Goal: Information Seeking & Learning: Learn about a topic

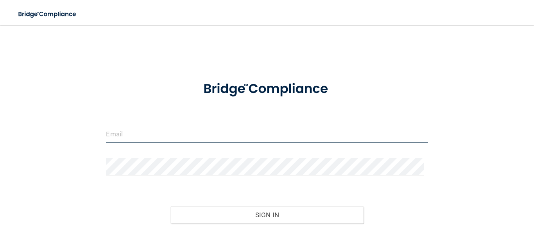
click at [188, 129] on input "email" at bounding box center [267, 134] width 322 height 18
type input "[EMAIL_ADDRESS][DOMAIN_NAME]"
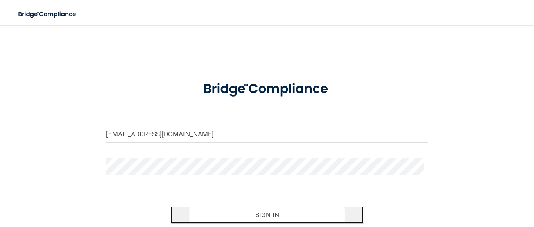
click at [261, 218] on button "Sign In" at bounding box center [266, 214] width 193 height 17
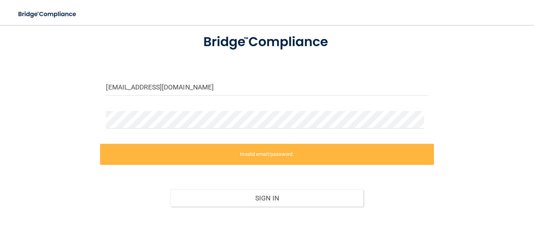
scroll to position [47, 0]
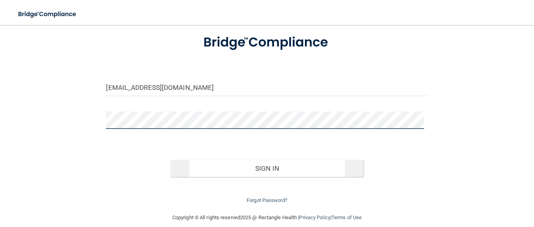
click at [170, 160] on button "Sign In" at bounding box center [266, 168] width 193 height 17
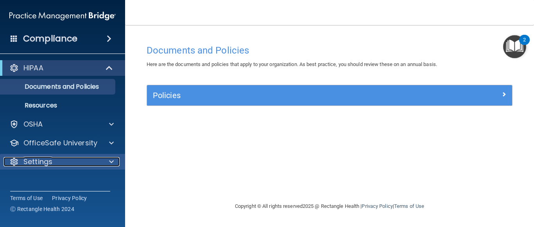
click at [36, 160] on p "Settings" at bounding box center [37, 161] width 29 height 9
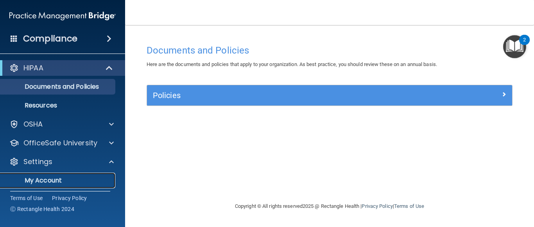
click at [52, 181] on p "My Account" at bounding box center [58, 181] width 107 height 8
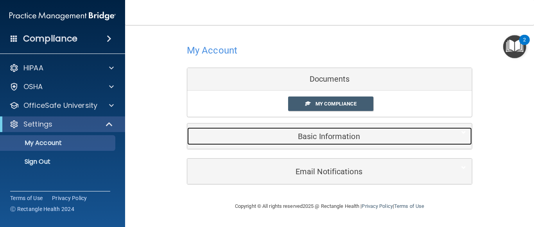
click at [325, 138] on h5 "Basic Information" at bounding box center [317, 136] width 249 height 9
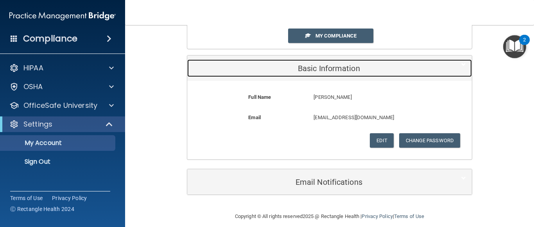
scroll to position [76, 0]
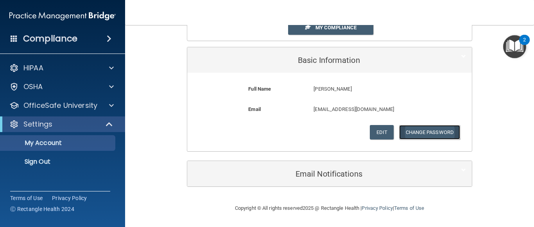
click at [420, 132] on button "Change Password" at bounding box center [429, 132] width 61 height 14
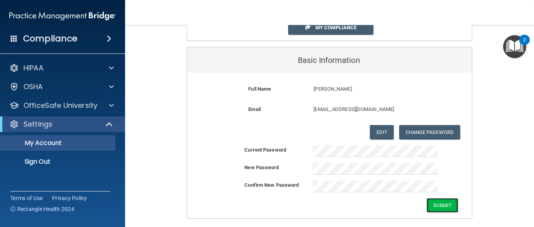
click at [439, 209] on button "Submit" at bounding box center [442, 205] width 32 height 14
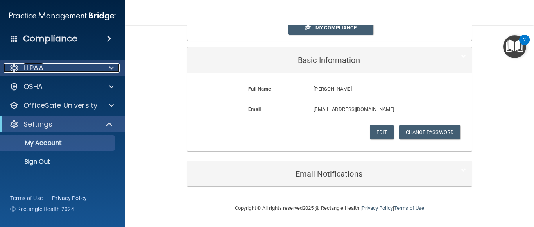
click at [28, 63] on p "HIPAA" at bounding box center [33, 67] width 20 height 9
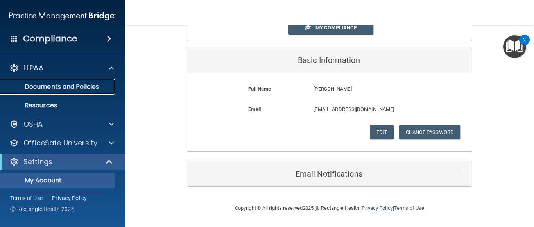
click at [71, 86] on p "Documents and Policies" at bounding box center [58, 87] width 107 height 8
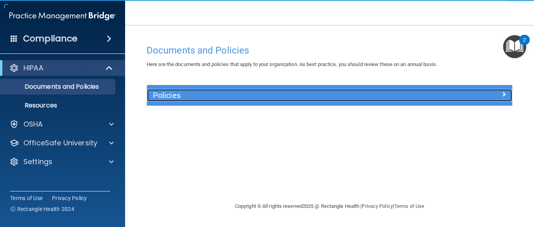
click at [176, 96] on h5 "Policies" at bounding box center [284, 95] width 262 height 9
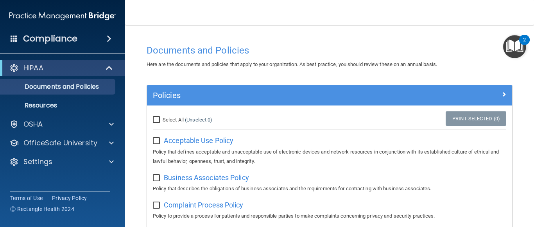
click at [188, 23] on nav "Toggle navigation Kim Schmidt kmvply@yahoo.com Manage My Enterprise Tailwind Pe…" at bounding box center [329, 12] width 409 height 25
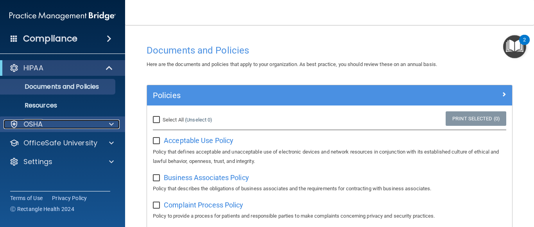
click at [26, 122] on p "OSHA" at bounding box center [33, 124] width 20 height 9
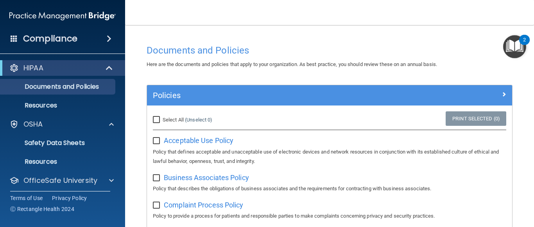
click at [250, 17] on nav "Toggle navigation Kim Schmidt kmvply@yahoo.com Manage My Enterprise Tailwind Pe…" at bounding box center [329, 12] width 409 height 25
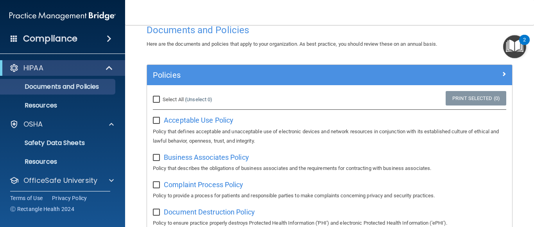
scroll to position [39, 0]
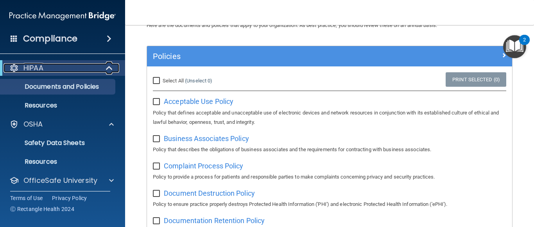
click at [36, 67] on p "HIPAA" at bounding box center [33, 67] width 20 height 9
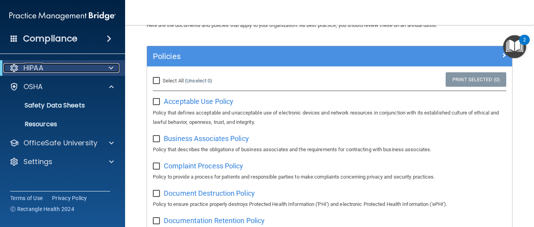
click at [36, 67] on p "HIPAA" at bounding box center [33, 67] width 20 height 9
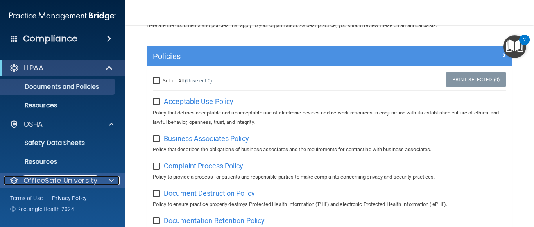
click at [109, 181] on span at bounding box center [111, 180] width 5 height 9
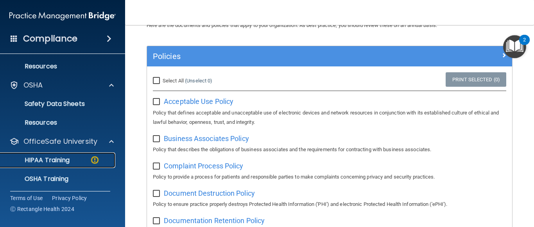
click at [57, 157] on p "HIPAA Training" at bounding box center [37, 160] width 64 height 8
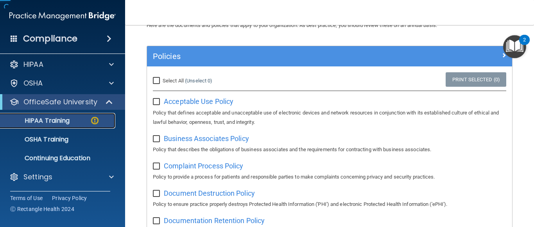
scroll to position [4, 0]
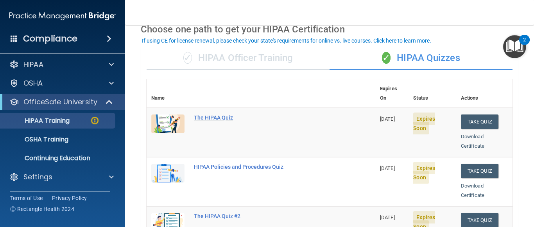
click at [210, 115] on div "The HIPAA Quiz" at bounding box center [265, 118] width 142 height 6
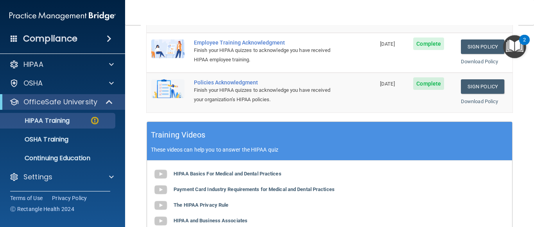
scroll to position [274, 0]
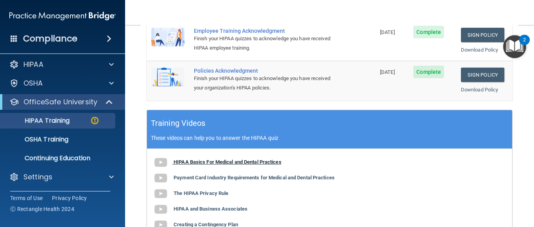
click at [160, 155] on img at bounding box center [161, 163] width 16 height 16
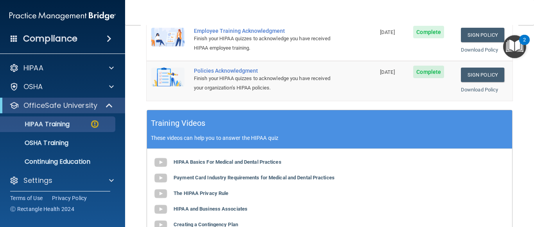
scroll to position [4, 0]
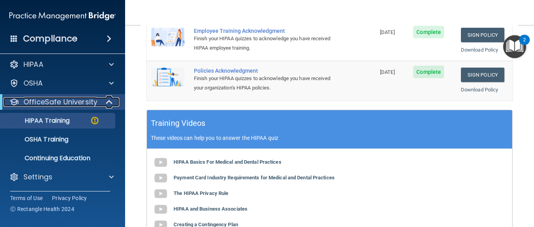
click at [56, 101] on p "OfficeSafe University" at bounding box center [60, 101] width 74 height 9
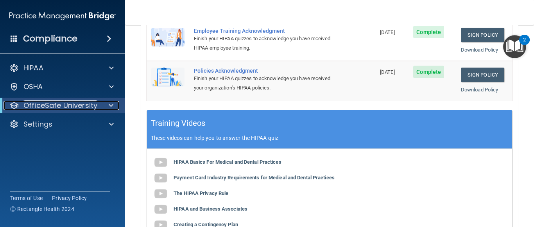
scroll to position [0, 0]
click at [56, 103] on p "OfficeSafe University" at bounding box center [60, 105] width 74 height 9
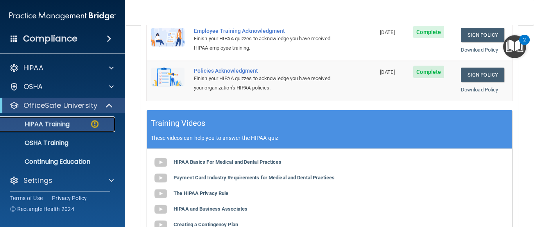
click at [65, 125] on p "HIPAA Training" at bounding box center [37, 124] width 64 height 8
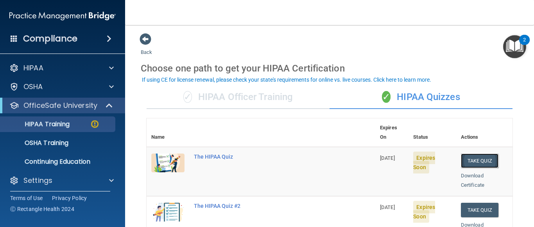
click at [462, 154] on button "Take Quiz" at bounding box center [480, 161] width 38 height 14
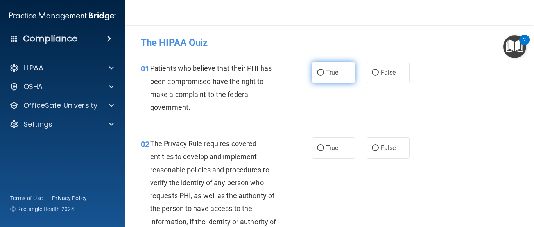
click at [326, 69] on span "True" at bounding box center [332, 72] width 12 height 7
click at [324, 70] on input "True" at bounding box center [320, 73] width 7 height 6
radio input "true"
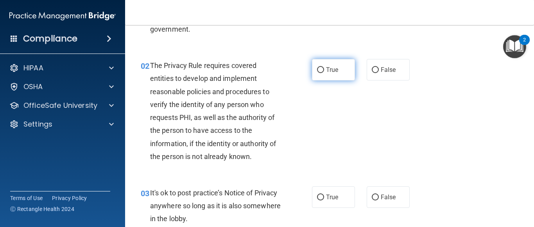
click at [319, 72] on input "True" at bounding box center [320, 70] width 7 height 6
radio input "true"
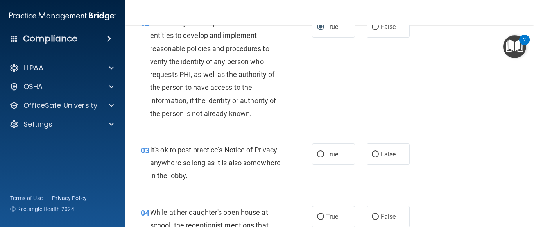
scroll to position [235, 0]
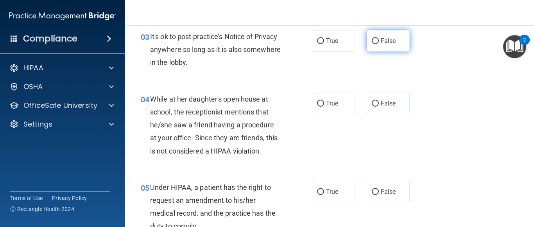
click at [372, 41] on input "False" at bounding box center [375, 41] width 7 height 6
radio input "true"
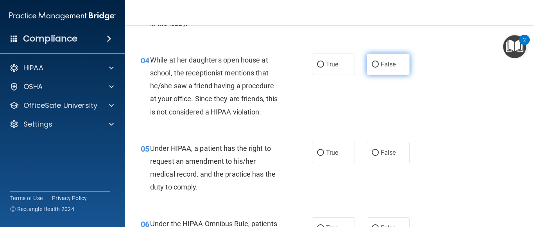
click at [372, 63] on input "False" at bounding box center [375, 65] width 7 height 6
radio input "true"
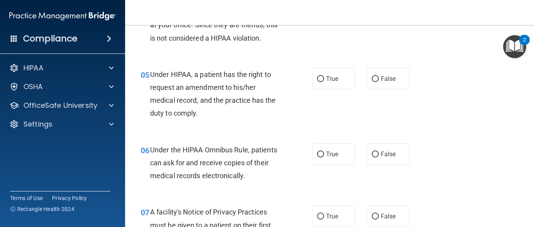
scroll to position [352, 0]
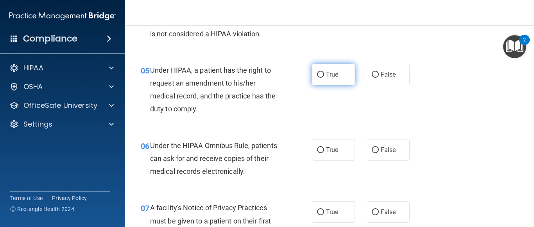
click at [322, 73] on label "True" at bounding box center [333, 74] width 43 height 21
click at [322, 73] on input "True" at bounding box center [320, 75] width 7 height 6
radio input "true"
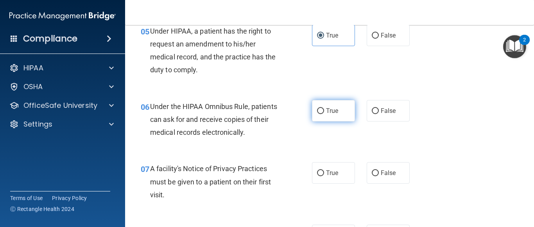
click at [317, 110] on input "True" at bounding box center [320, 111] width 7 height 6
radio input "true"
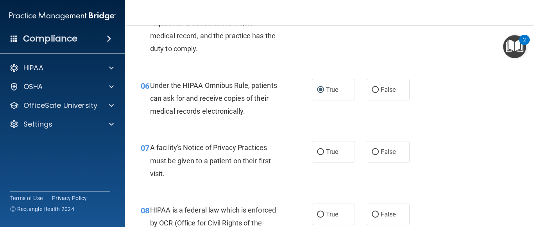
scroll to position [430, 0]
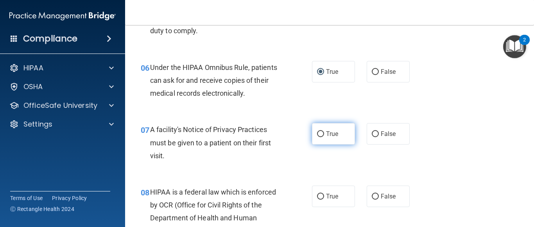
click at [317, 134] on input "True" at bounding box center [320, 134] width 7 height 6
radio input "true"
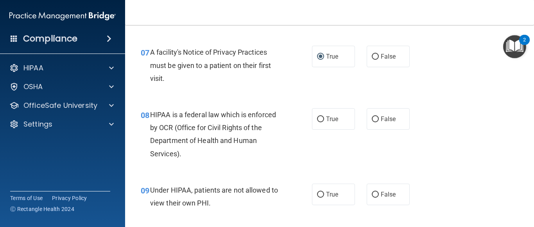
scroll to position [508, 0]
click at [318, 118] on input "True" at bounding box center [320, 119] width 7 height 6
radio input "true"
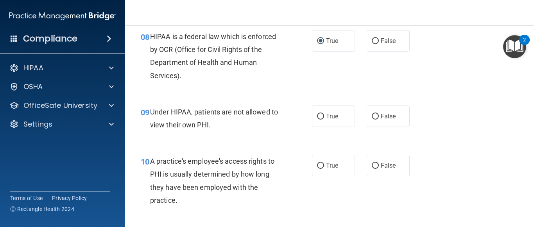
scroll to position [586, 0]
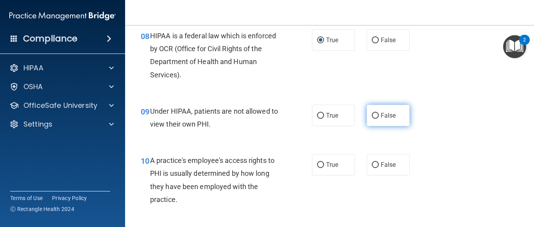
click at [372, 114] on input "False" at bounding box center [375, 116] width 7 height 6
radio input "true"
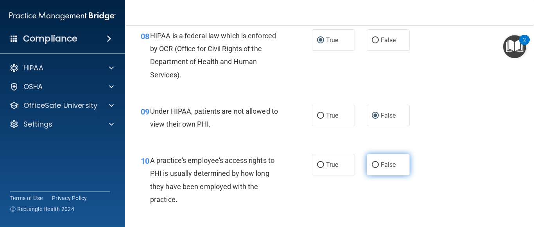
click at [372, 164] on input "False" at bounding box center [375, 165] width 7 height 6
radio input "true"
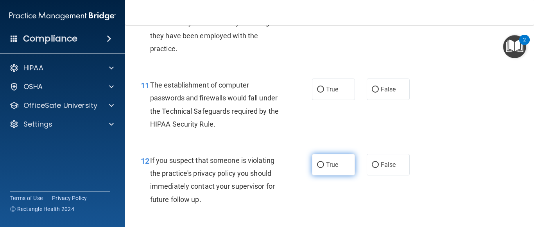
scroll to position [743, 0]
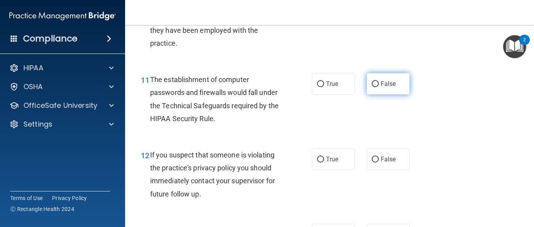
click at [372, 85] on input "False" at bounding box center [375, 84] width 7 height 6
radio input "true"
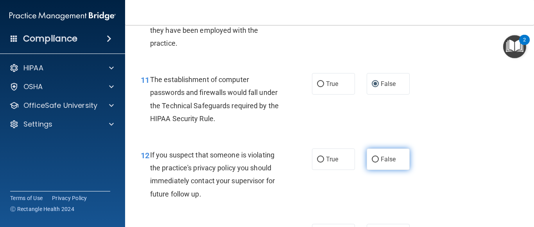
scroll to position [782, 0]
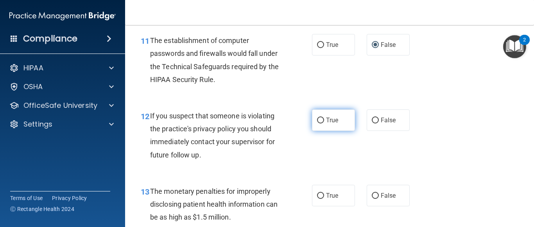
click at [326, 121] on span "True" at bounding box center [332, 119] width 12 height 7
click at [324, 121] on input "True" at bounding box center [320, 121] width 7 height 6
radio input "true"
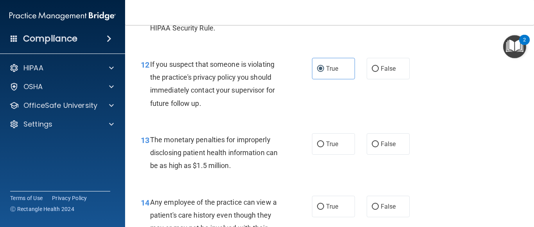
scroll to position [860, 0]
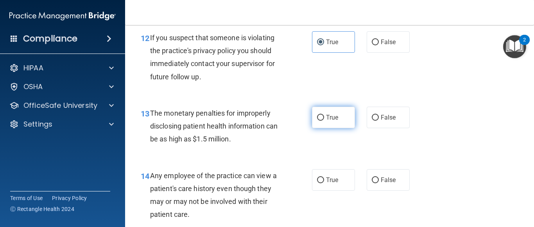
click at [317, 116] on input "True" at bounding box center [320, 118] width 7 height 6
radio input "true"
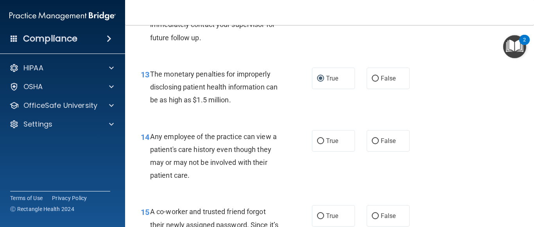
scroll to position [938, 0]
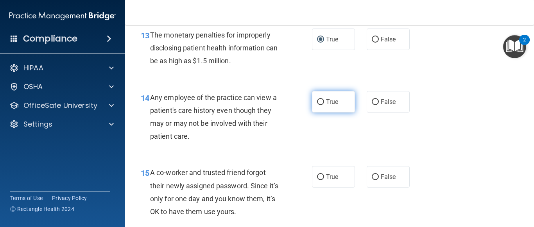
click at [326, 105] on span "True" at bounding box center [332, 101] width 12 height 7
click at [323, 105] on input "True" at bounding box center [320, 102] width 7 height 6
radio input "true"
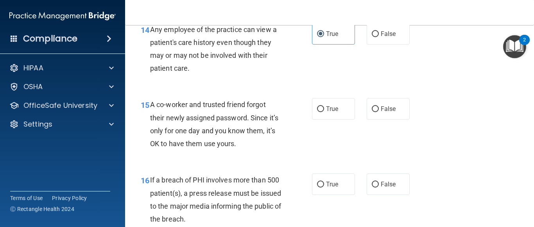
scroll to position [1016, 0]
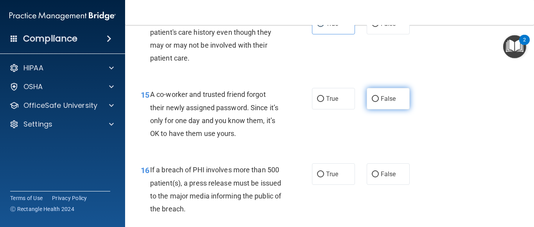
click at [372, 98] on input "False" at bounding box center [375, 99] width 7 height 6
radio input "true"
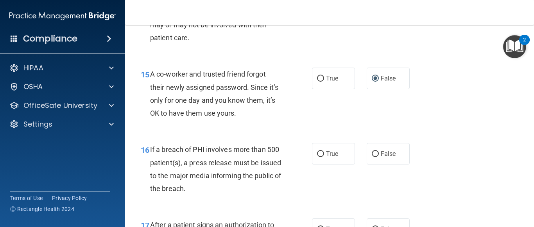
scroll to position [1094, 0]
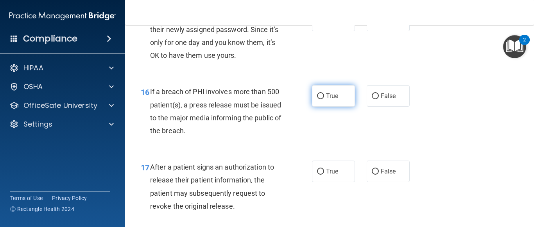
click at [328, 94] on span "True" at bounding box center [332, 95] width 12 height 7
click at [324, 94] on input "True" at bounding box center [320, 96] width 7 height 6
radio input "true"
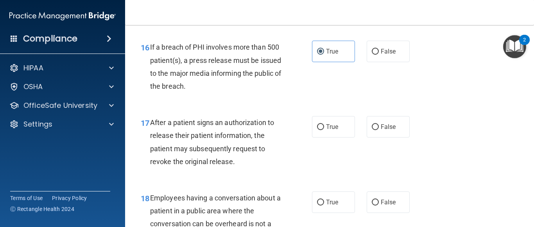
scroll to position [1173, 0]
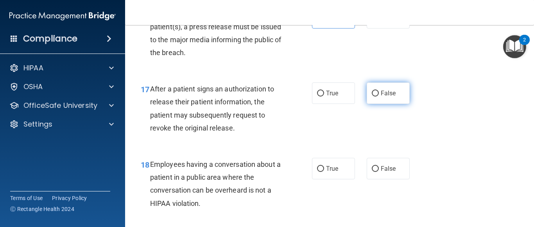
click at [381, 92] on span "False" at bounding box center [388, 93] width 15 height 7
click at [379, 92] on input "False" at bounding box center [375, 94] width 7 height 6
radio input "true"
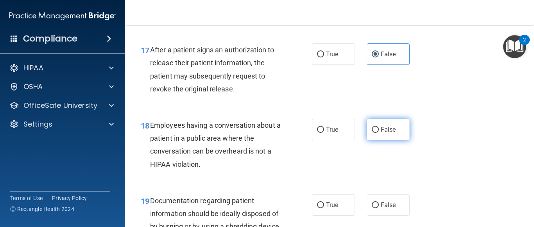
scroll to position [1251, 0]
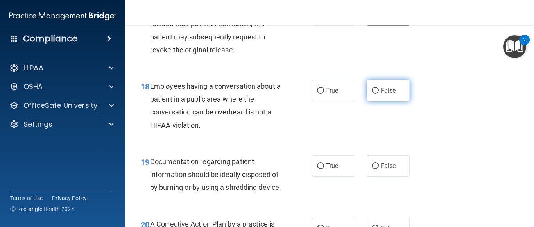
click at [372, 92] on input "False" at bounding box center [375, 91] width 7 height 6
radio input "true"
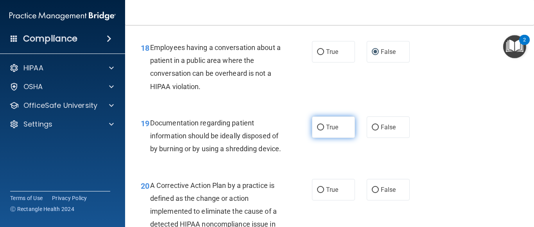
scroll to position [1290, 0]
click at [326, 127] on span "True" at bounding box center [332, 126] width 12 height 7
click at [324, 127] on input "True" at bounding box center [320, 127] width 7 height 6
radio input "true"
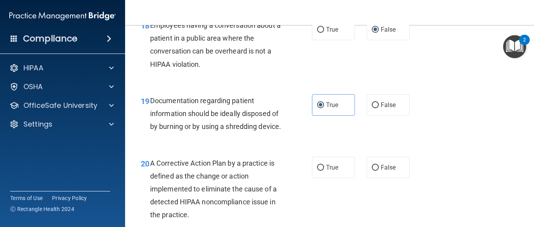
scroll to position [1329, 0]
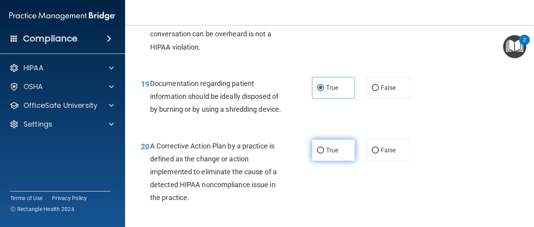
click at [317, 154] on input "True" at bounding box center [320, 151] width 7 height 6
radio input "true"
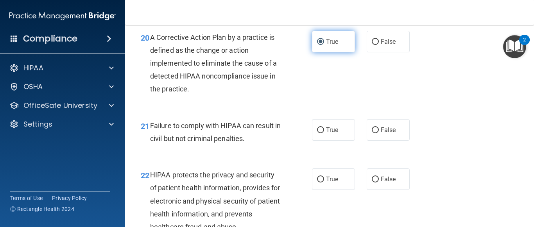
scroll to position [1446, 0]
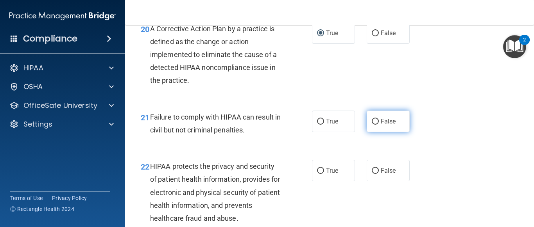
click at [372, 125] on input "False" at bounding box center [375, 122] width 7 height 6
radio input "true"
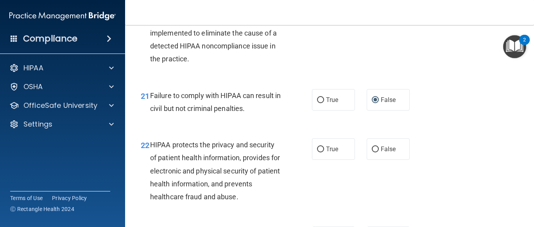
scroll to position [1485, 0]
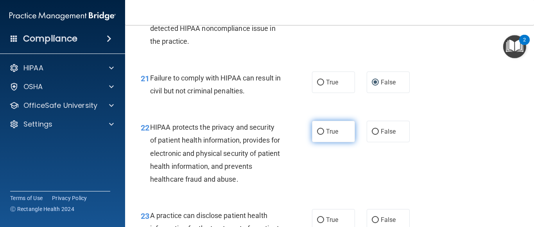
click at [326, 135] on span "True" at bounding box center [332, 131] width 12 height 7
click at [324, 135] on input "True" at bounding box center [320, 132] width 7 height 6
radio input "true"
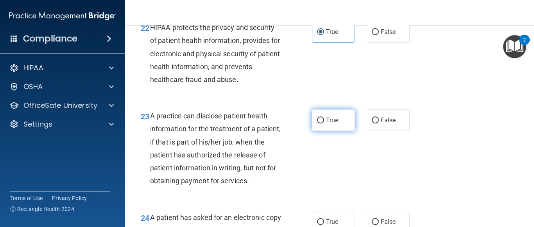
scroll to position [1602, 0]
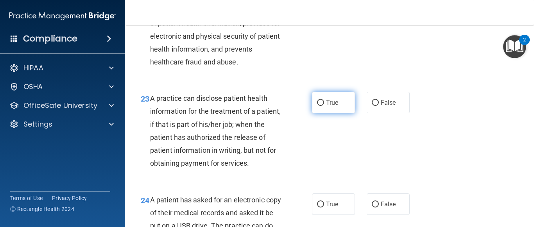
click at [317, 106] on input "True" at bounding box center [320, 103] width 7 height 6
radio input "true"
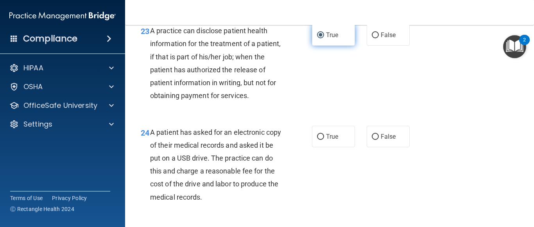
scroll to position [1720, 0]
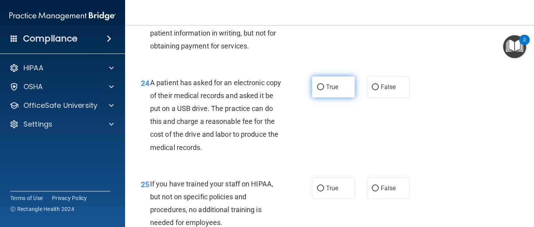
click at [317, 90] on input "True" at bounding box center [320, 87] width 7 height 6
radio input "true"
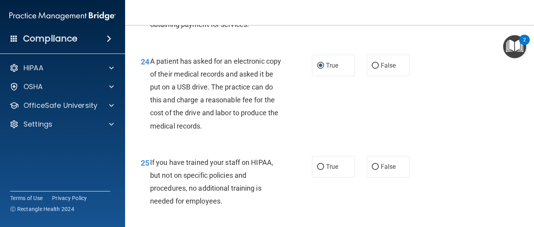
scroll to position [1798, 0]
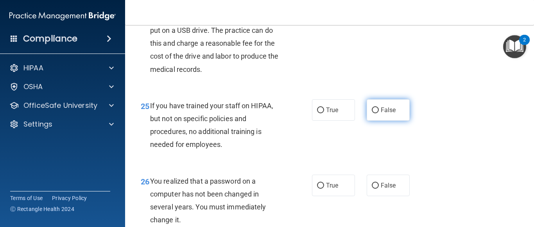
click at [372, 113] on input "False" at bounding box center [375, 110] width 7 height 6
radio input "true"
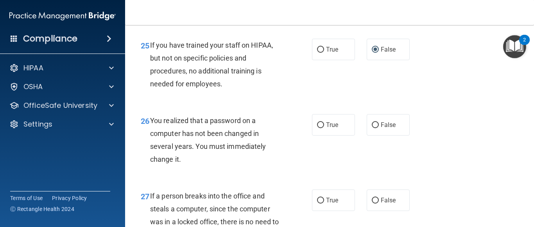
scroll to position [1915, 0]
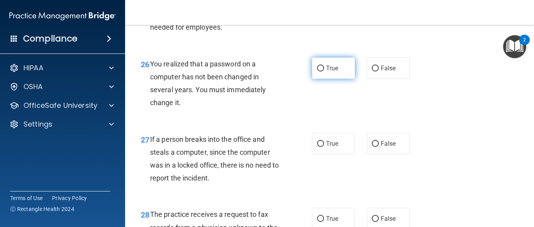
click at [335, 72] on span "True" at bounding box center [332, 67] width 12 height 7
click at [324, 72] on input "True" at bounding box center [320, 69] width 7 height 6
radio input "true"
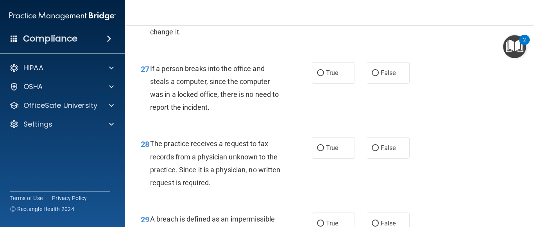
scroll to position [1993, 0]
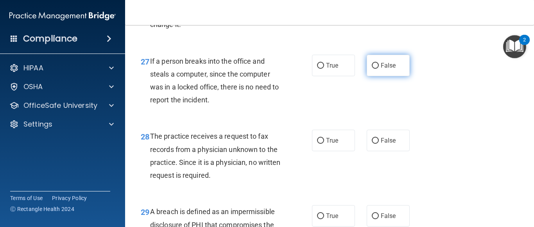
click at [381, 69] on span "False" at bounding box center [388, 65] width 15 height 7
click at [378, 69] on input "False" at bounding box center [375, 66] width 7 height 6
radio input "true"
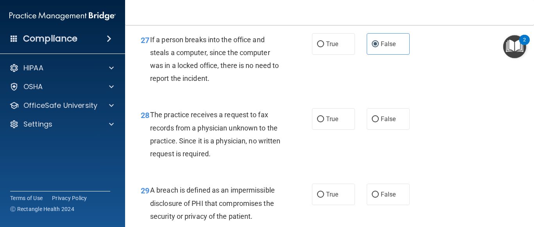
scroll to position [2032, 0]
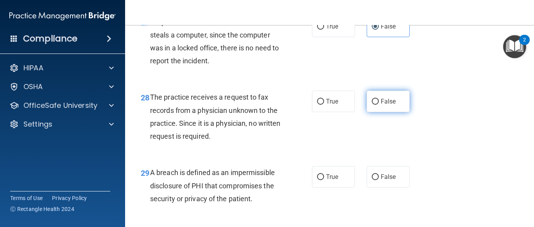
click at [372, 105] on input "False" at bounding box center [375, 102] width 7 height 6
radio input "true"
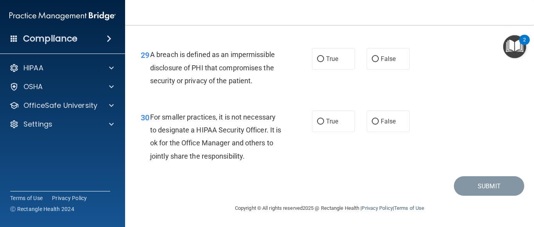
scroll to position [2177, 0]
click at [326, 56] on span "True" at bounding box center [332, 58] width 12 height 7
click at [324, 56] on input "True" at bounding box center [320, 59] width 7 height 6
radio input "true"
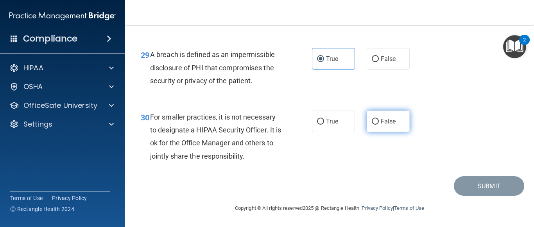
click at [375, 122] on label "False" at bounding box center [388, 121] width 43 height 21
click at [375, 122] on input "False" at bounding box center [375, 122] width 7 height 6
radio input "true"
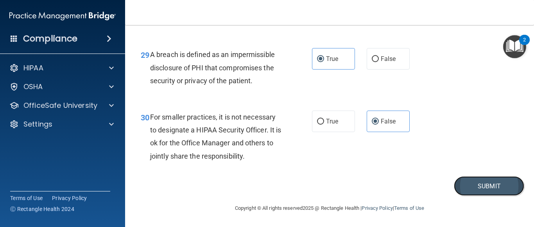
click at [465, 192] on button "Submit" at bounding box center [489, 186] width 70 height 20
click at [484, 189] on button "Submit" at bounding box center [489, 186] width 70 height 20
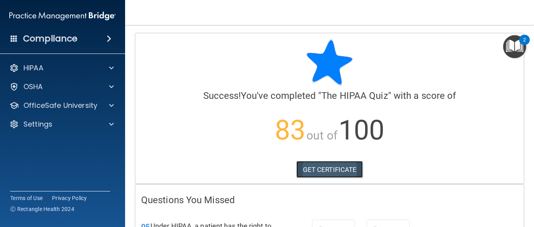
click at [337, 170] on link "GET CERTIFICATE" at bounding box center [329, 169] width 67 height 17
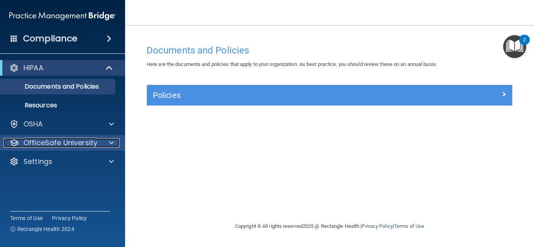
click at [34, 144] on p "OfficeSafe University" at bounding box center [60, 142] width 74 height 9
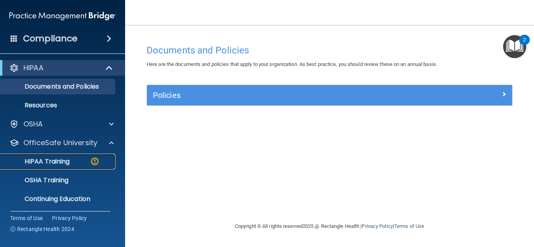
click at [42, 160] on p "HIPAA Training" at bounding box center [37, 162] width 64 height 8
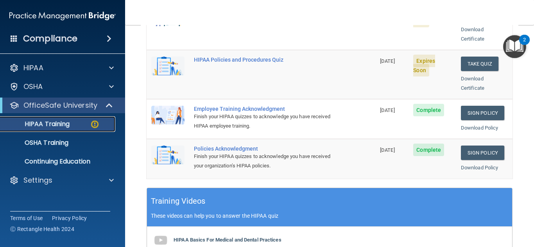
scroll to position [78, 0]
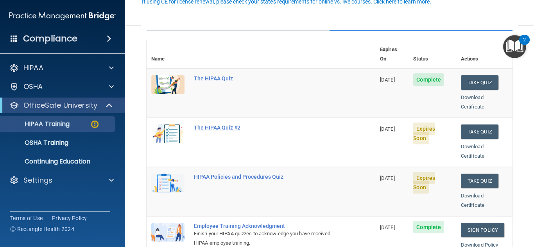
click at [213, 125] on div "The HIPAA Quiz #2" at bounding box center [265, 128] width 142 height 6
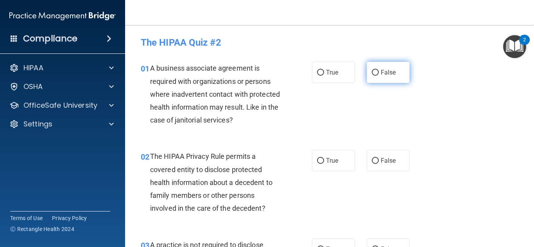
click at [372, 74] on input "False" at bounding box center [375, 73] width 7 height 6
radio input "true"
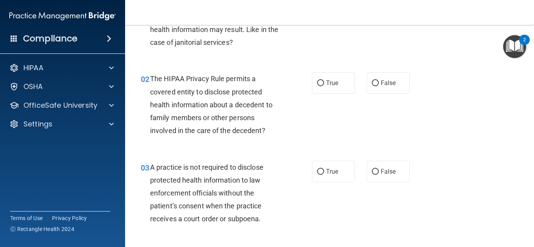
scroll to position [78, 0]
click at [327, 82] on span "True" at bounding box center [332, 82] width 12 height 7
click at [324, 82] on input "True" at bounding box center [320, 83] width 7 height 6
radio input "true"
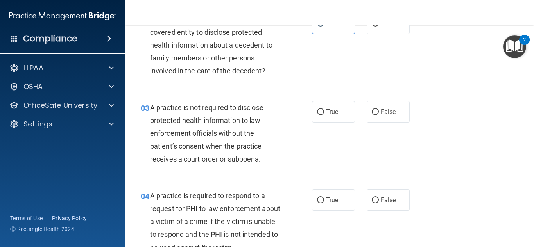
scroll to position [156, 0]
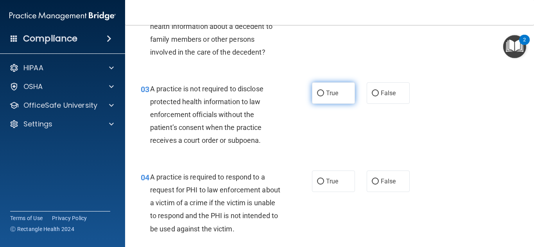
click at [326, 96] on span "True" at bounding box center [332, 93] width 12 height 7
click at [324, 96] on input "True" at bounding box center [320, 94] width 7 height 6
radio input "true"
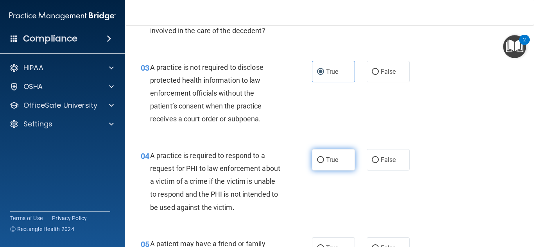
scroll to position [235, 0]
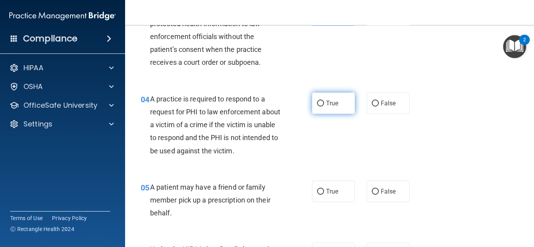
click at [319, 107] on label "True" at bounding box center [333, 103] width 43 height 21
click at [319, 107] on input "True" at bounding box center [320, 104] width 7 height 6
radio input "true"
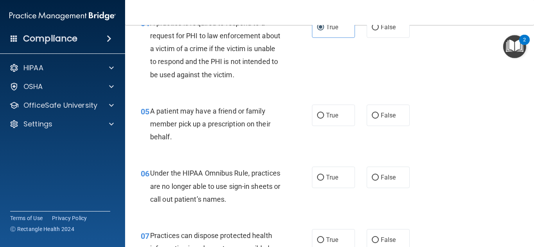
scroll to position [313, 0]
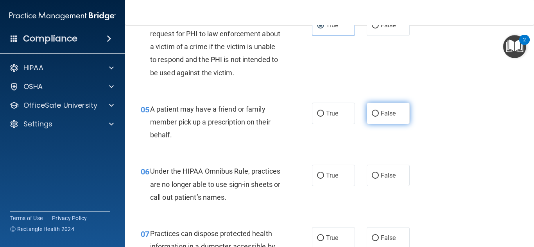
click at [391, 111] on span "False" at bounding box center [388, 113] width 15 height 7
click at [379, 111] on input "False" at bounding box center [375, 114] width 7 height 6
radio input "true"
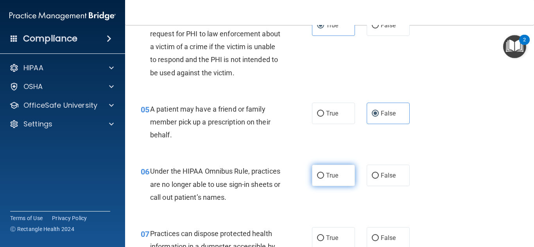
click at [318, 175] on input "True" at bounding box center [320, 176] width 7 height 6
radio input "true"
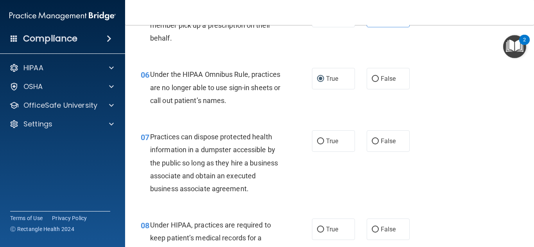
scroll to position [430, 0]
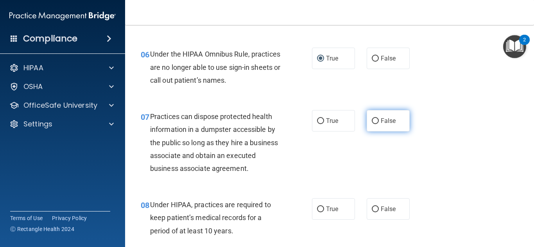
click at [372, 121] on input "False" at bounding box center [375, 121] width 7 height 6
radio input "true"
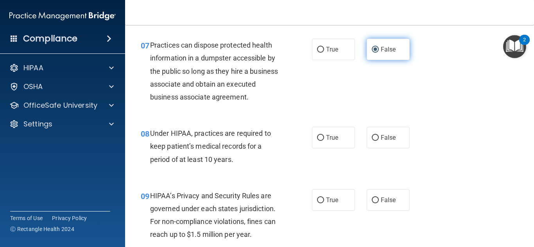
scroll to position [508, 0]
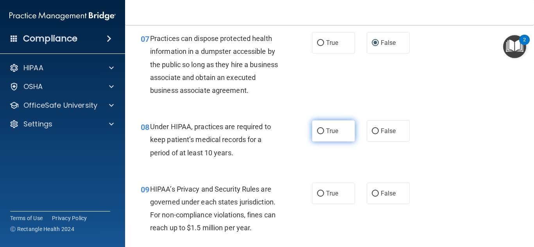
click at [317, 131] on input "True" at bounding box center [320, 132] width 7 height 6
radio input "true"
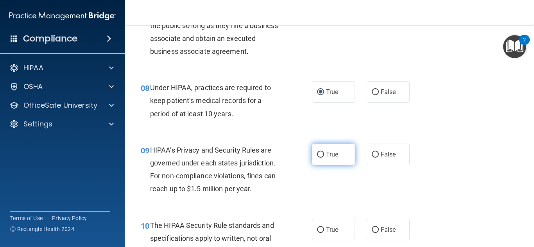
click at [317, 156] on input "True" at bounding box center [320, 155] width 7 height 6
radio input "true"
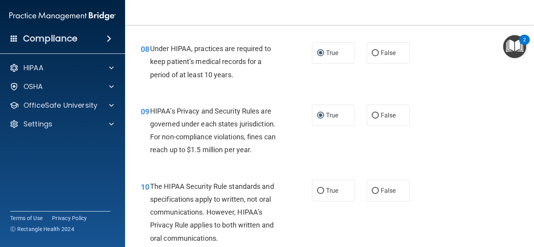
scroll to position [625, 0]
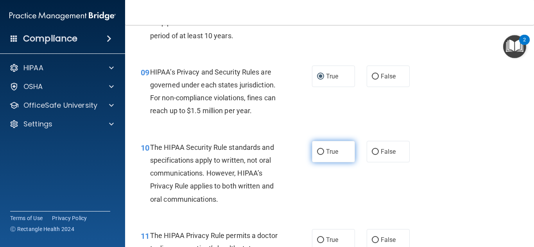
click at [321, 156] on label "True" at bounding box center [333, 151] width 43 height 21
click at [321, 155] on input "True" at bounding box center [320, 152] width 7 height 6
radio input "true"
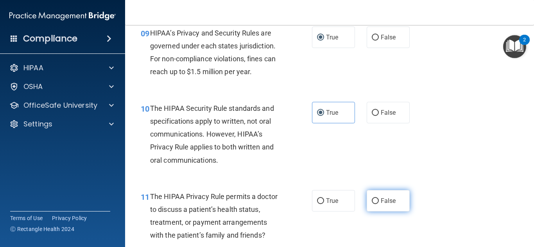
scroll to position [704, 0]
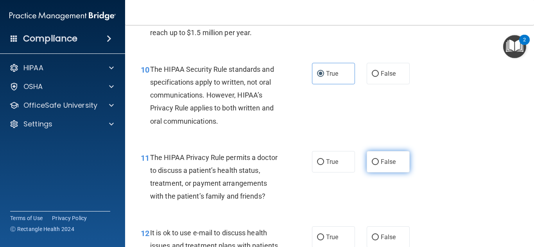
click at [376, 162] on label "False" at bounding box center [388, 161] width 43 height 21
click at [376, 162] on input "False" at bounding box center [375, 162] width 7 height 6
radio input "true"
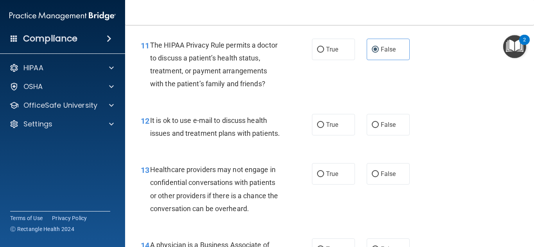
scroll to position [821, 0]
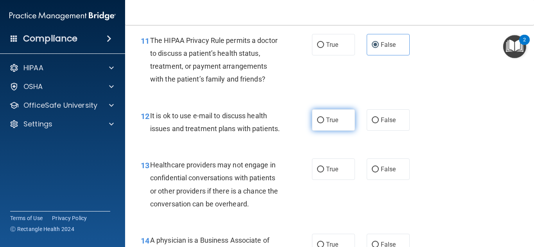
click at [321, 121] on label "True" at bounding box center [333, 119] width 43 height 21
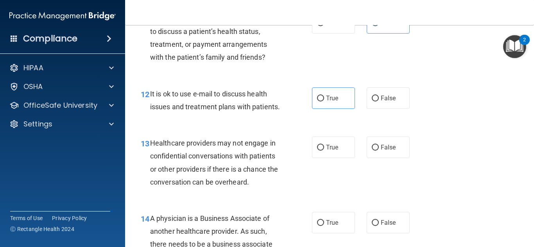
scroll to position [860, 0]
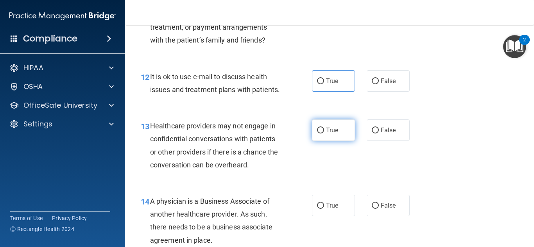
click at [333, 134] on span "True" at bounding box center [332, 130] width 12 height 7
click at [324, 134] on input "True" at bounding box center [320, 131] width 7 height 6
radio input "true"
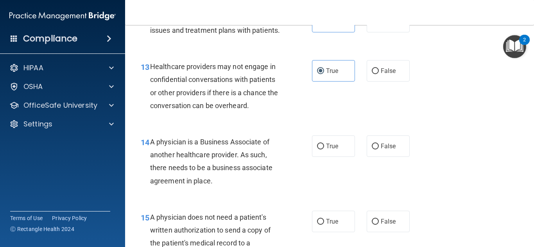
scroll to position [938, 0]
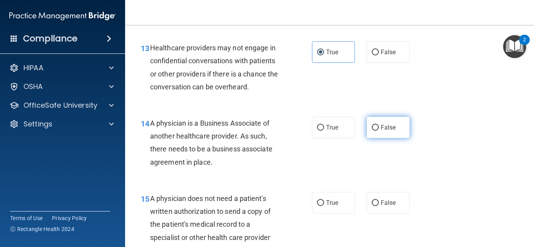
click at [372, 131] on input "False" at bounding box center [375, 128] width 7 height 6
radio input "true"
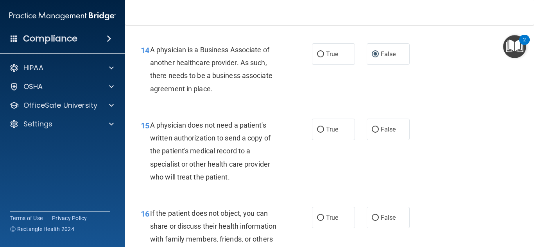
scroll to position [1016, 0]
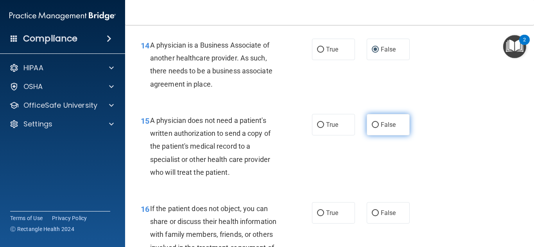
click at [373, 128] on input "False" at bounding box center [375, 125] width 7 height 6
radio input "true"
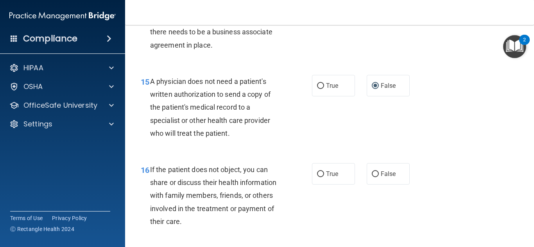
scroll to position [1094, 0]
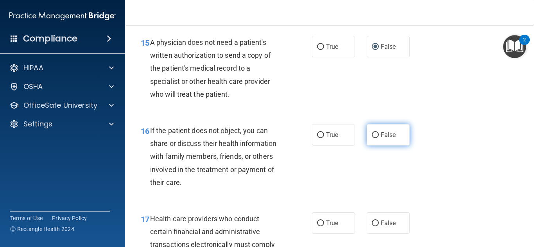
click at [377, 146] on label "False" at bounding box center [388, 134] width 43 height 21
click at [377, 138] on input "False" at bounding box center [375, 135] width 7 height 6
radio input "true"
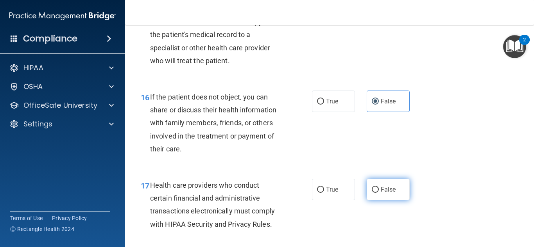
scroll to position [1173, 0]
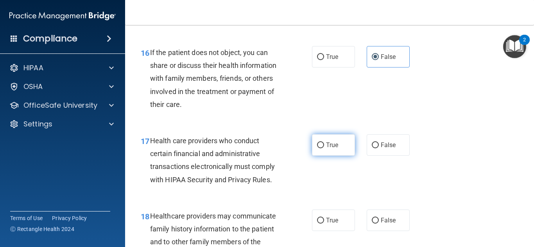
click at [330, 149] on span "True" at bounding box center [332, 144] width 12 height 7
click at [324, 149] on input "True" at bounding box center [320, 146] width 7 height 6
radio input "true"
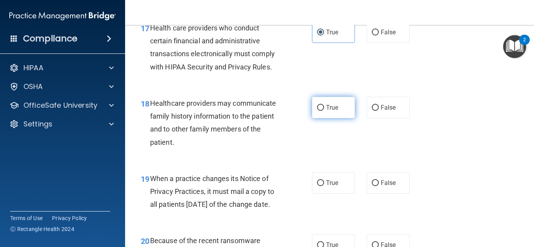
scroll to position [1290, 0]
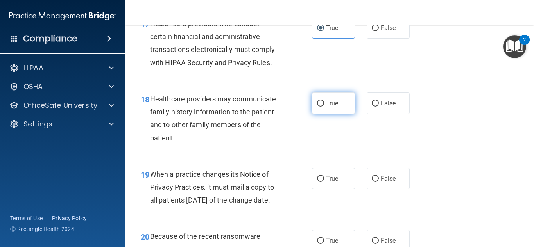
click at [329, 107] on span "True" at bounding box center [332, 103] width 12 height 7
click at [324, 107] on input "True" at bounding box center [320, 104] width 7 height 6
radio input "true"
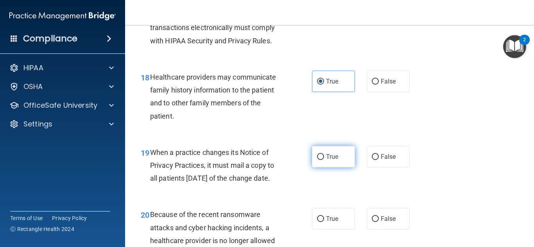
scroll to position [1329, 0]
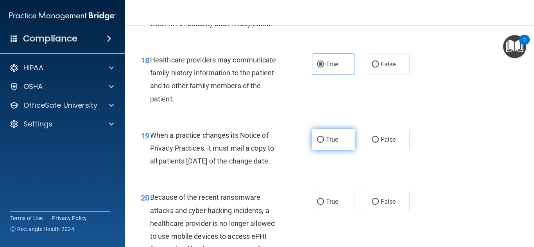
click at [321, 150] on label "True" at bounding box center [333, 139] width 43 height 21
click at [321, 143] on input "True" at bounding box center [320, 140] width 7 height 6
radio input "true"
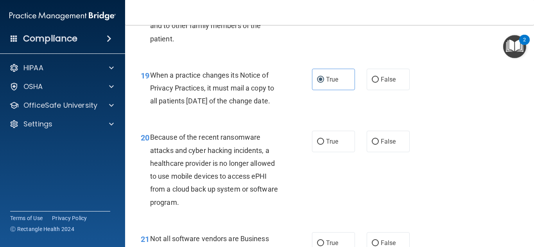
scroll to position [1407, 0]
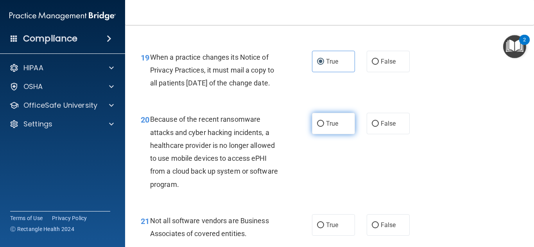
click at [312, 134] on label "True" at bounding box center [333, 123] width 43 height 21
click at [317, 127] on input "True" at bounding box center [320, 124] width 7 height 6
radio input "true"
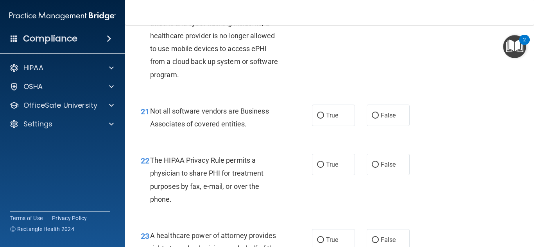
scroll to position [1524, 0]
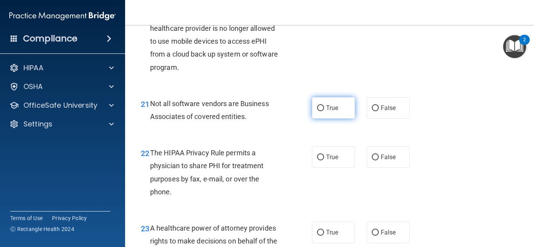
click at [326, 112] on span "True" at bounding box center [332, 107] width 12 height 7
click at [324, 111] on input "True" at bounding box center [320, 109] width 7 height 6
radio input "true"
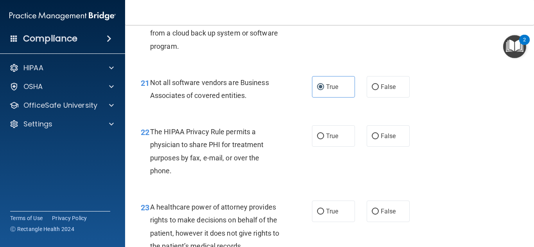
scroll to position [1563, 0]
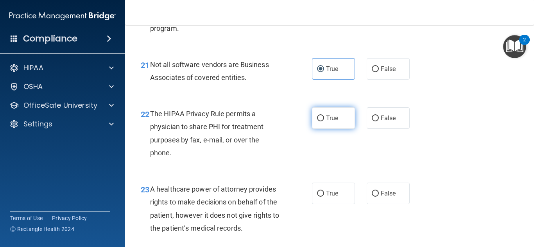
click at [337, 129] on label "True" at bounding box center [333, 117] width 43 height 21
click at [324, 122] on input "True" at bounding box center [320, 119] width 7 height 6
radio input "true"
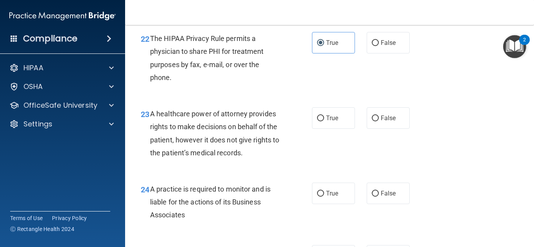
scroll to position [1642, 0]
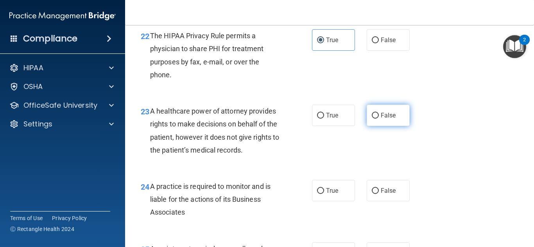
click at [372, 119] on input "False" at bounding box center [375, 116] width 7 height 6
radio input "true"
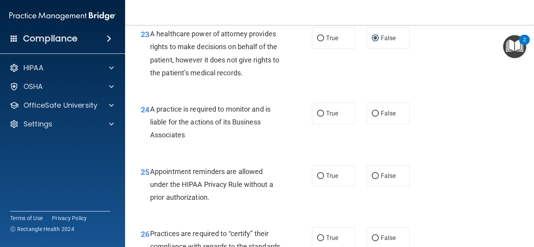
scroll to position [1720, 0]
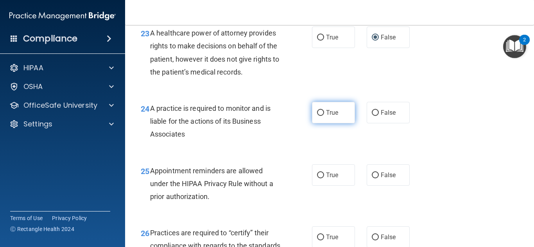
click at [319, 116] on input "True" at bounding box center [320, 113] width 7 height 6
radio input "true"
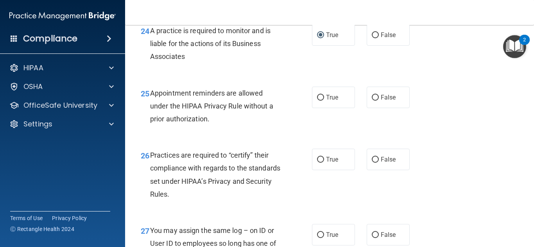
scroll to position [1798, 0]
click at [326, 101] on span "True" at bounding box center [332, 96] width 12 height 7
click at [324, 100] on input "True" at bounding box center [320, 98] width 7 height 6
radio input "true"
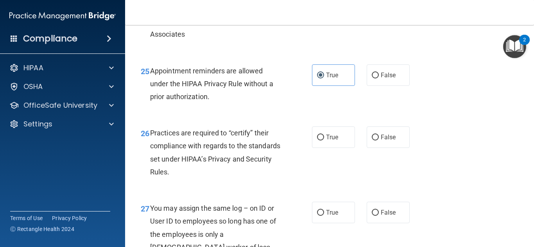
scroll to position [1837, 0]
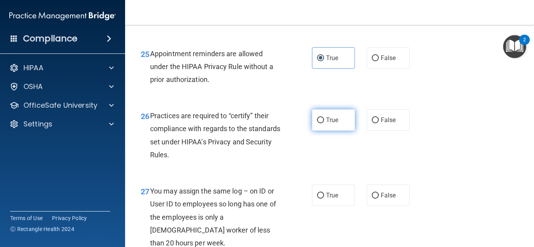
click at [313, 131] on label "True" at bounding box center [333, 119] width 43 height 21
click at [317, 124] on input "True" at bounding box center [320, 121] width 7 height 6
radio input "true"
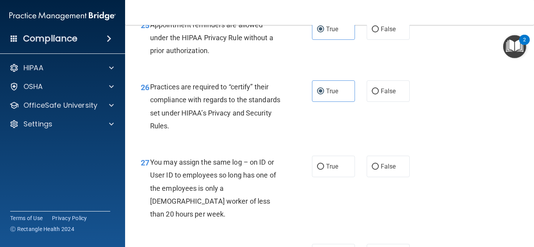
scroll to position [1954, 0]
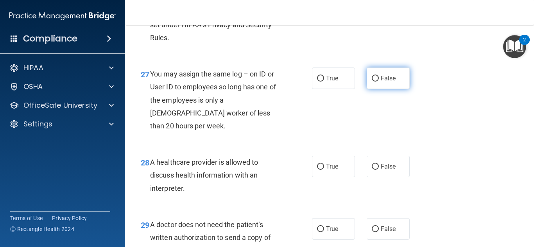
click at [372, 82] on input "False" at bounding box center [375, 79] width 7 height 6
radio input "true"
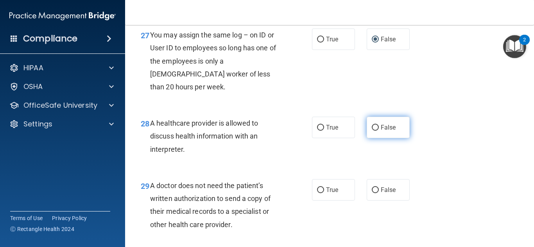
click at [372, 131] on input "False" at bounding box center [375, 128] width 7 height 6
radio input "true"
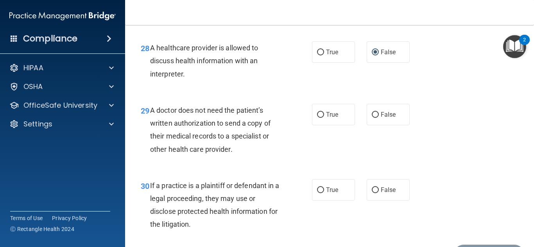
scroll to position [2071, 0]
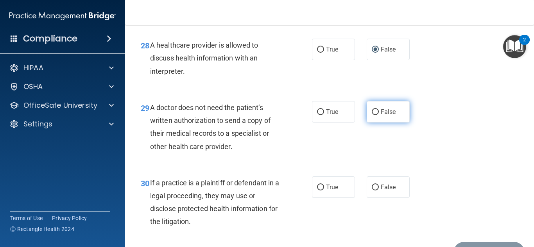
click at [376, 123] on label "False" at bounding box center [388, 111] width 43 height 21
click at [376, 115] on input "False" at bounding box center [375, 112] width 7 height 6
radio input "true"
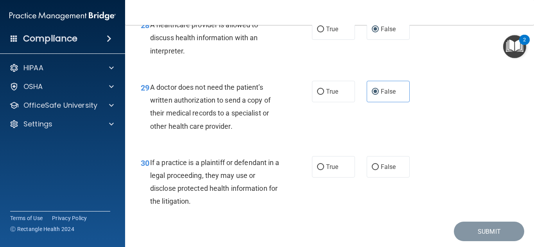
scroll to position [2111, 0]
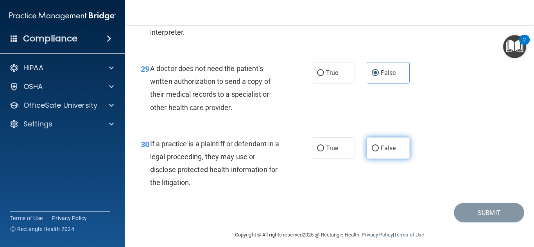
click at [375, 152] on input "False" at bounding box center [375, 149] width 7 height 6
radio input "true"
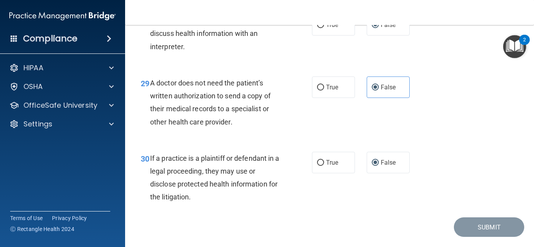
scroll to position [2130, 0]
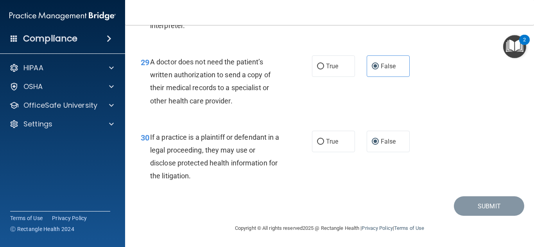
click at [522, 44] on div "2" at bounding box center [524, 40] width 11 height 10
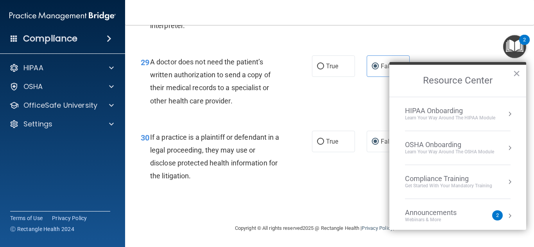
click at [459, 43] on div "28 A healthcare provider is allowed to discuss health information with an inter…" at bounding box center [329, 14] width 389 height 63
click at [517, 76] on button "×" at bounding box center [516, 73] width 7 height 13
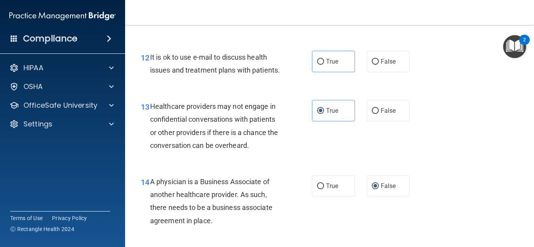
scroll to position [840, 0]
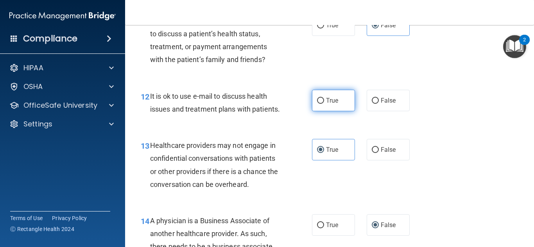
click at [320, 101] on input "True" at bounding box center [320, 101] width 7 height 6
radio input "true"
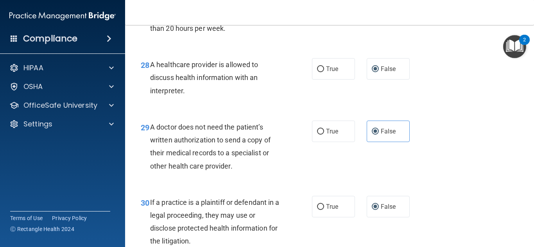
scroll to position [2130, 0]
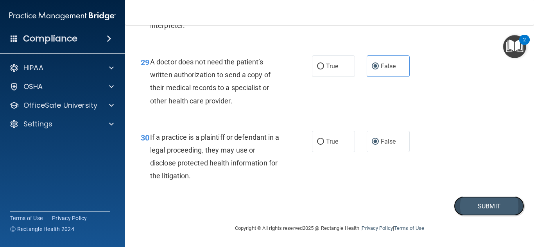
click at [484, 203] on button "Submit" at bounding box center [489, 207] width 70 height 20
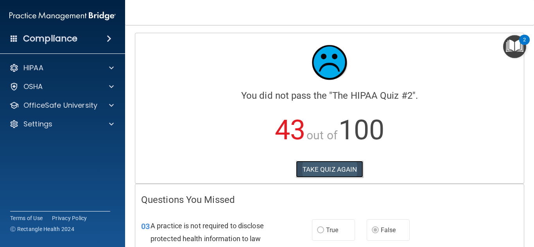
click at [336, 170] on button "TAKE QUIZ AGAIN" at bounding box center [330, 169] width 68 height 17
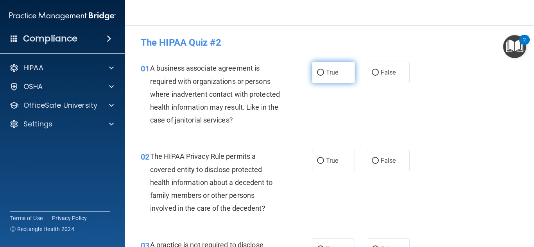
click at [326, 73] on span "True" at bounding box center [332, 72] width 12 height 7
click at [324, 73] on input "True" at bounding box center [320, 73] width 7 height 6
radio input "true"
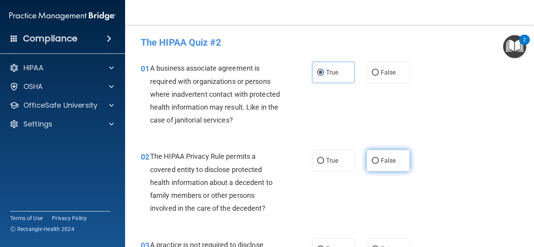
click at [372, 159] on input "False" at bounding box center [375, 161] width 7 height 6
radio input "true"
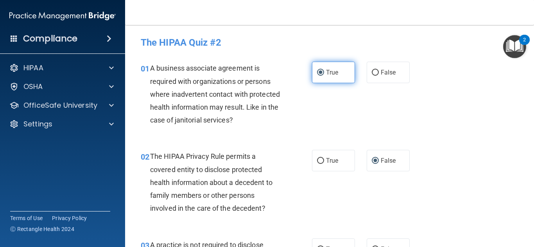
click at [317, 73] on input "True" at bounding box center [320, 73] width 7 height 6
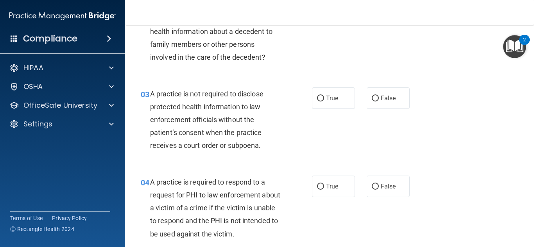
scroll to position [156, 0]
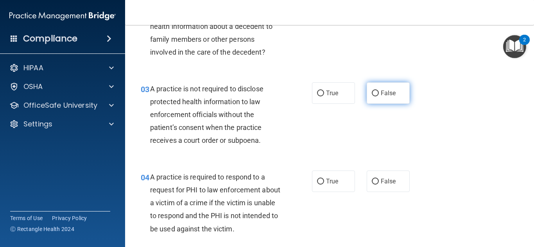
click at [381, 93] on span "False" at bounding box center [388, 93] width 15 height 7
click at [379, 93] on input "False" at bounding box center [375, 94] width 7 height 6
radio input "true"
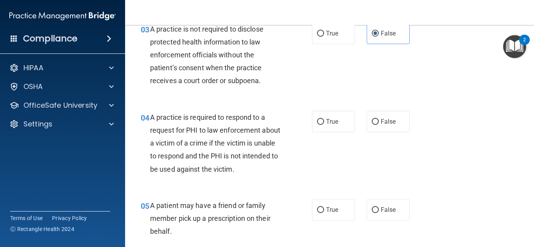
scroll to position [235, 0]
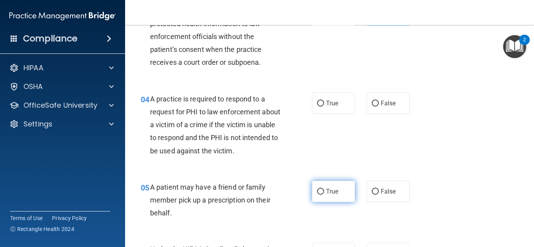
click at [336, 191] on label "True" at bounding box center [333, 191] width 43 height 21
click at [324, 191] on input "True" at bounding box center [320, 192] width 7 height 6
radio input "true"
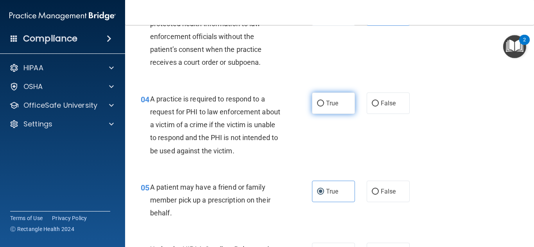
click at [326, 101] on span "True" at bounding box center [332, 103] width 12 height 7
click at [324, 101] on input "True" at bounding box center [320, 104] width 7 height 6
radio input "true"
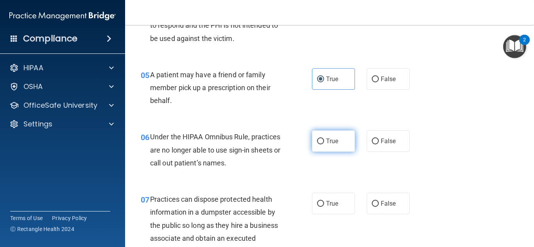
scroll to position [391, 0]
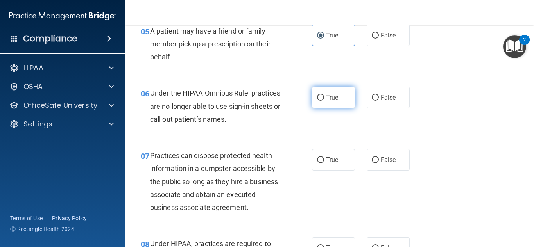
click at [320, 96] on input "True" at bounding box center [320, 98] width 7 height 6
radio input "true"
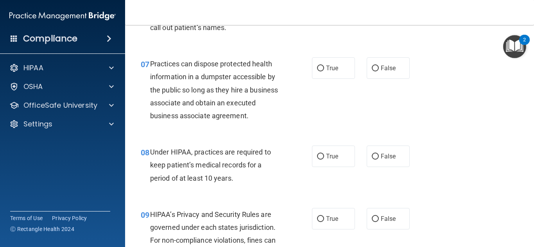
scroll to position [469, 0]
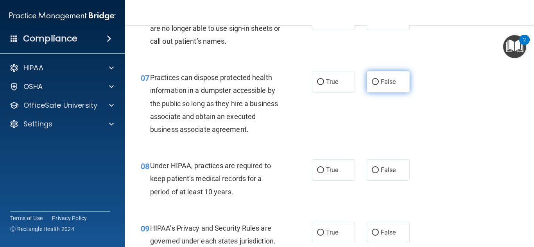
click at [372, 83] on input "False" at bounding box center [375, 82] width 7 height 6
radio input "true"
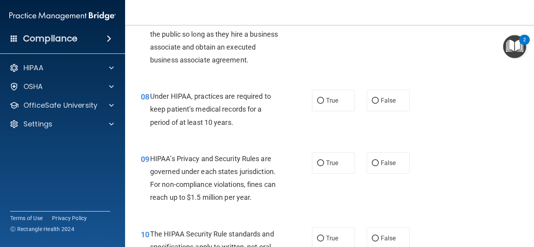
scroll to position [547, 0]
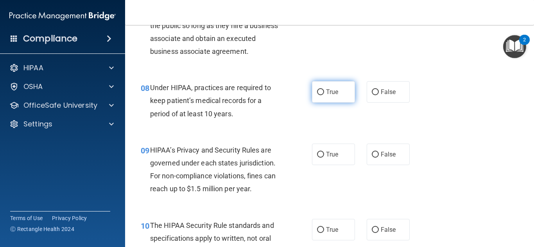
click at [322, 93] on label "True" at bounding box center [333, 91] width 43 height 21
click at [322, 93] on input "True" at bounding box center [320, 93] width 7 height 6
radio input "true"
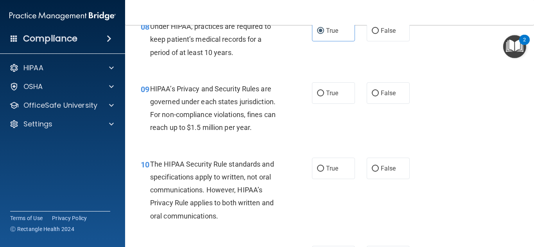
scroll to position [625, 0]
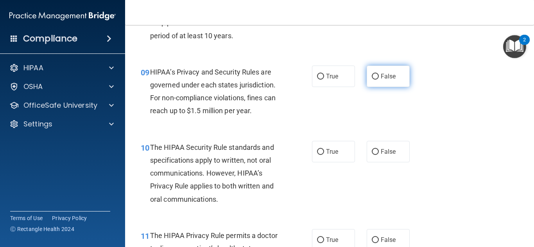
click at [367, 79] on label "False" at bounding box center [388, 76] width 43 height 21
click at [372, 79] on input "False" at bounding box center [375, 77] width 7 height 6
radio input "true"
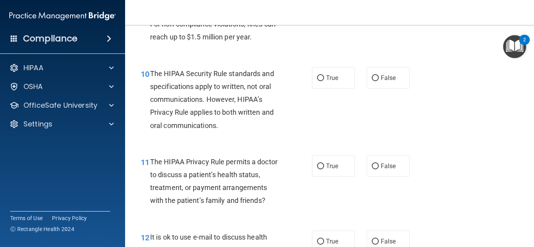
scroll to position [704, 0]
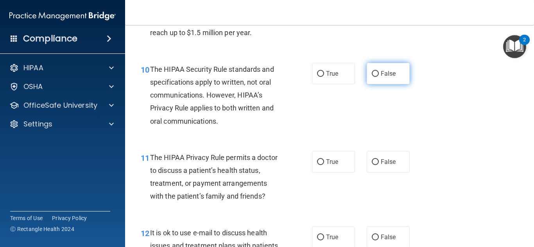
click at [374, 71] on input "False" at bounding box center [375, 74] width 7 height 6
radio input "true"
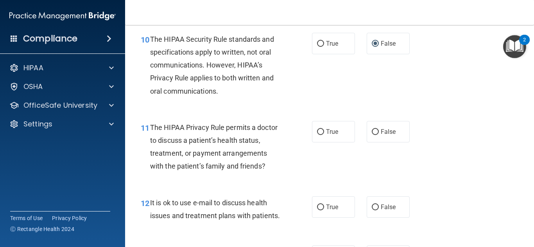
scroll to position [821, 0]
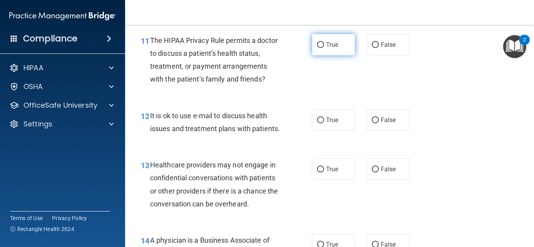
click at [319, 48] on label "True" at bounding box center [333, 44] width 43 height 21
click at [319, 48] on input "True" at bounding box center [320, 45] width 7 height 6
radio input "true"
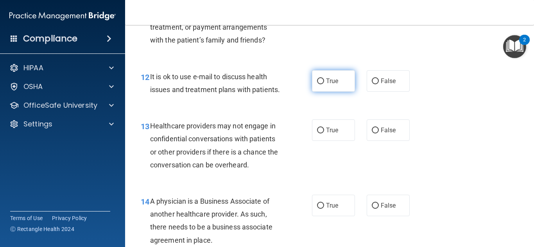
click at [326, 83] on span "True" at bounding box center [332, 80] width 12 height 7
click at [324, 83] on input "True" at bounding box center [320, 82] width 7 height 6
radio input "true"
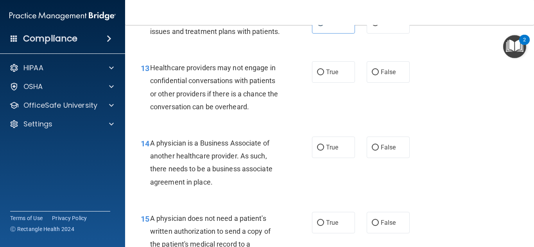
scroll to position [938, 0]
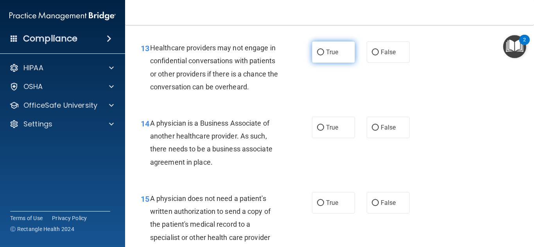
click at [326, 56] on span "True" at bounding box center [332, 51] width 12 height 7
click at [324, 56] on input "True" at bounding box center [320, 53] width 7 height 6
radio input "true"
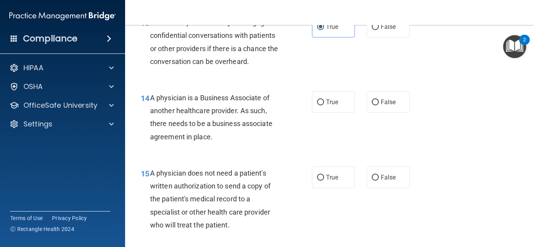
scroll to position [977, 0]
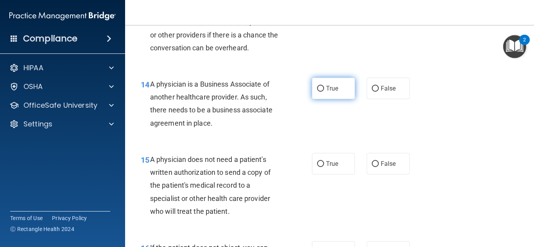
click at [326, 92] on span "True" at bounding box center [332, 88] width 12 height 7
click at [324, 92] on input "True" at bounding box center [320, 89] width 7 height 6
radio input "true"
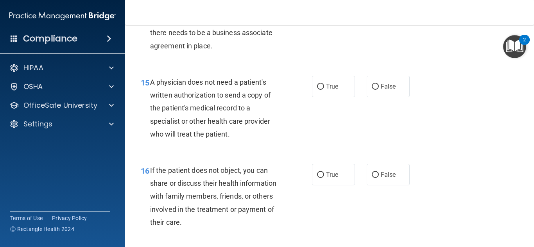
scroll to position [1055, 0]
click at [326, 90] on span "True" at bounding box center [332, 85] width 12 height 7
click at [324, 89] on input "True" at bounding box center [320, 86] width 7 height 6
radio input "true"
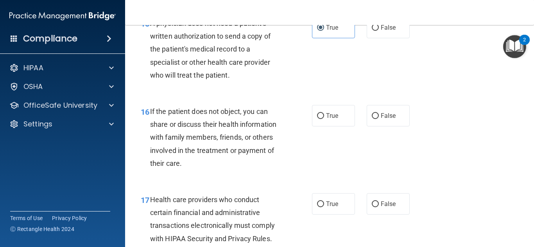
scroll to position [1133, 0]
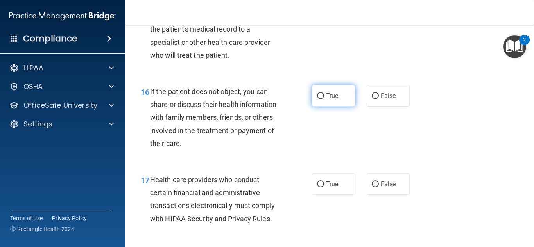
click at [320, 99] on input "True" at bounding box center [320, 96] width 7 height 6
radio input "true"
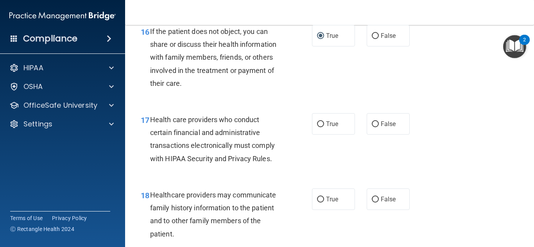
scroll to position [1212, 0]
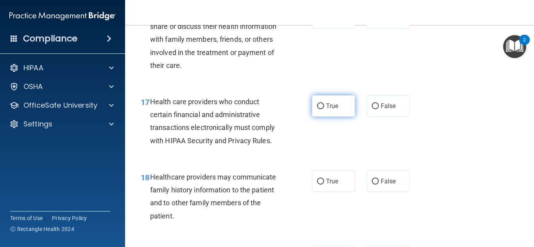
click at [326, 110] on span "True" at bounding box center [332, 105] width 12 height 7
click at [324, 109] on input "True" at bounding box center [320, 107] width 7 height 6
radio input "true"
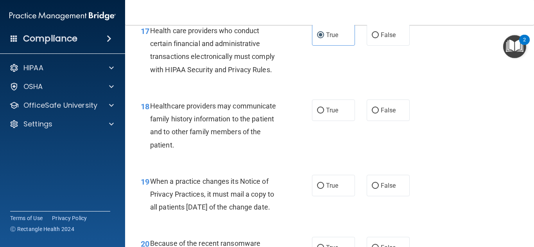
scroll to position [1290, 0]
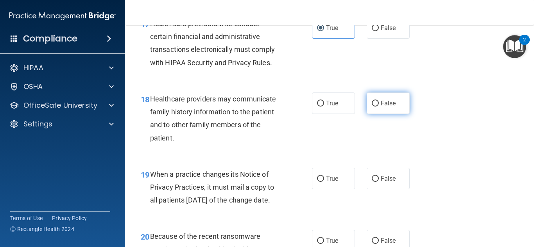
click at [370, 114] on label "False" at bounding box center [388, 103] width 43 height 21
click at [372, 107] on input "False" at bounding box center [375, 104] width 7 height 6
radio input "true"
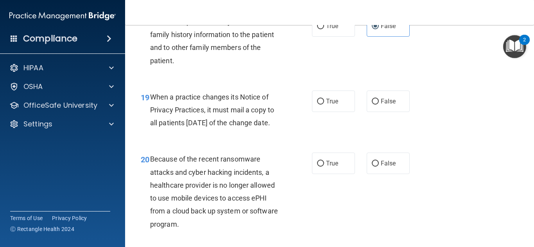
scroll to position [1368, 0]
click at [329, 104] on span "True" at bounding box center [332, 100] width 12 height 7
click at [324, 104] on input "True" at bounding box center [320, 101] width 7 height 6
radio input "true"
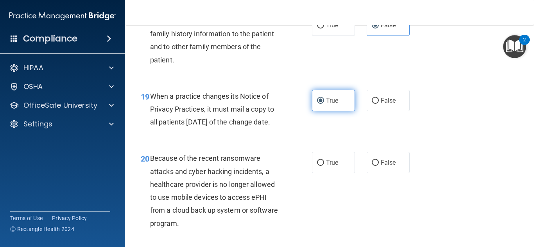
click at [329, 104] on span "True" at bounding box center [332, 100] width 12 height 7
click at [324, 104] on input "True" at bounding box center [320, 101] width 7 height 6
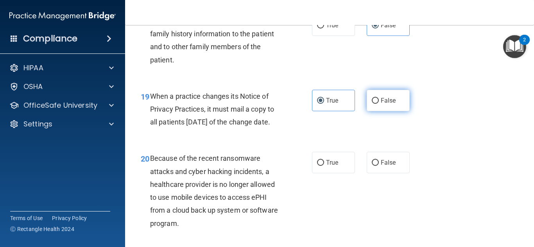
click at [372, 104] on input "False" at bounding box center [375, 101] width 7 height 6
radio input "true"
radio input "false"
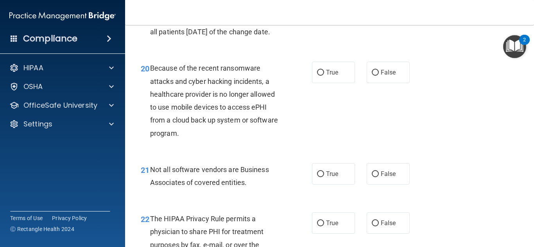
scroll to position [1485, 0]
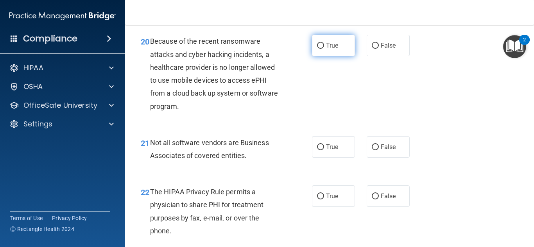
click at [319, 56] on label "True" at bounding box center [333, 45] width 43 height 21
click at [319, 49] on input "True" at bounding box center [320, 46] width 7 height 6
radio input "true"
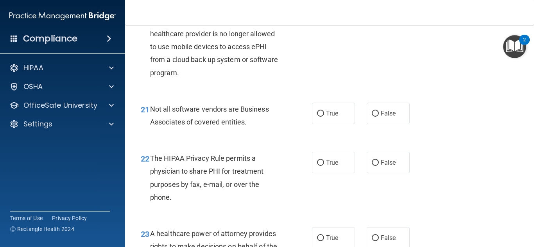
scroll to position [1563, 0]
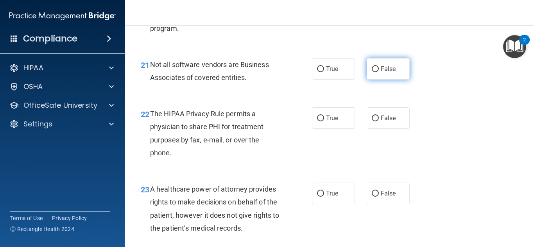
click at [381, 73] on span "False" at bounding box center [388, 68] width 15 height 7
click at [377, 72] on input "False" at bounding box center [375, 69] width 7 height 6
radio input "true"
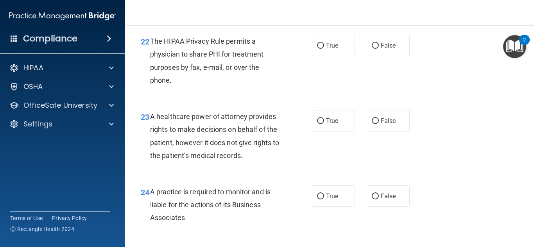
scroll to position [1642, 0]
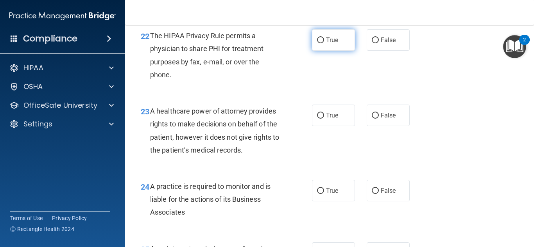
click at [320, 43] on input "True" at bounding box center [320, 41] width 7 height 6
radio input "true"
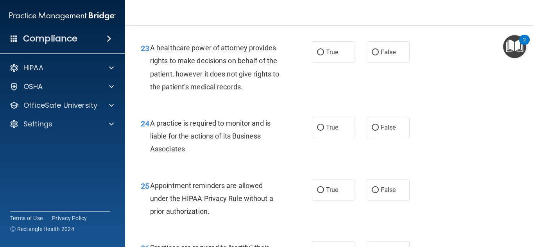
scroll to position [1720, 0]
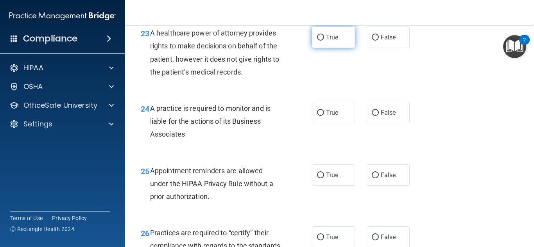
click at [317, 41] on input "True" at bounding box center [320, 38] width 7 height 6
radio input "true"
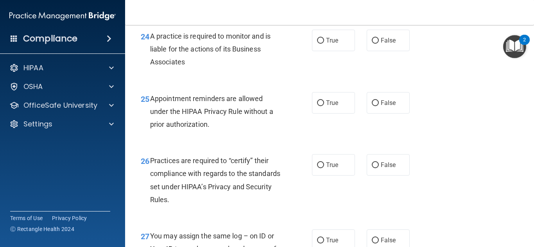
scroll to position [1798, 0]
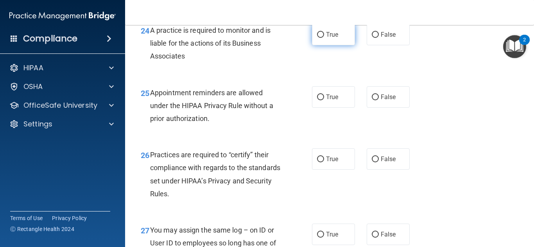
click at [346, 45] on label "True" at bounding box center [333, 34] width 43 height 21
click at [324, 38] on input "True" at bounding box center [320, 35] width 7 height 6
radio input "true"
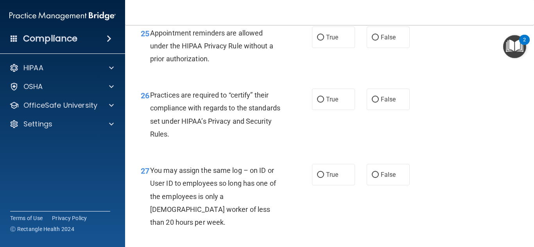
scroll to position [1876, 0]
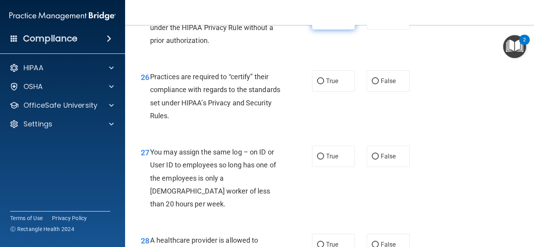
click at [333, 23] on span "True" at bounding box center [332, 18] width 12 height 7
click at [324, 22] on input "True" at bounding box center [320, 19] width 7 height 6
radio input "true"
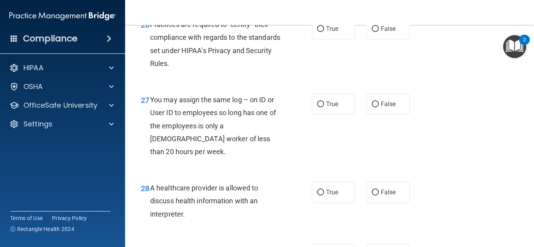
scroll to position [1915, 0]
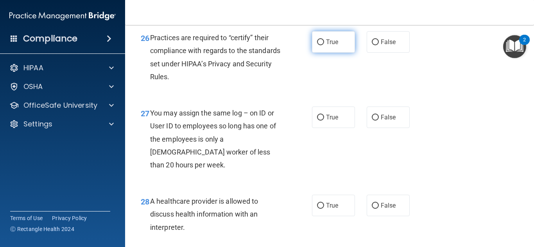
click at [331, 53] on label "True" at bounding box center [333, 41] width 43 height 21
click at [324, 45] on input "True" at bounding box center [320, 42] width 7 height 6
radio input "true"
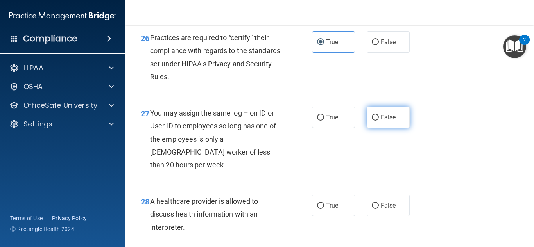
click at [384, 121] on span "False" at bounding box center [388, 117] width 15 height 7
click at [379, 121] on input "False" at bounding box center [375, 118] width 7 height 6
radio input "true"
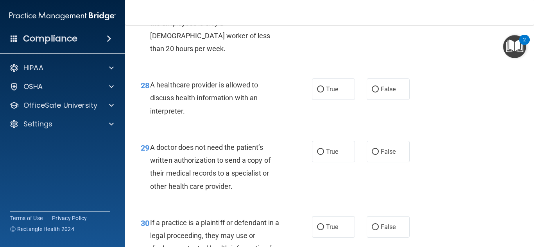
scroll to position [2032, 0]
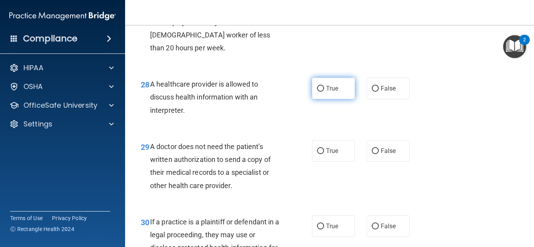
click at [320, 92] on input "True" at bounding box center [320, 89] width 7 height 6
radio input "true"
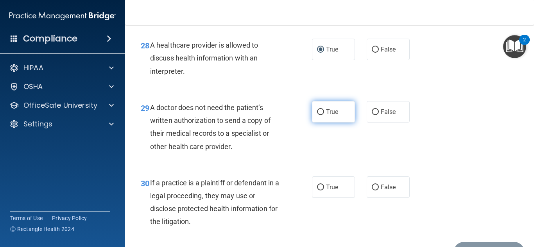
click at [315, 123] on label "True" at bounding box center [333, 111] width 43 height 21
click at [317, 115] on input "True" at bounding box center [320, 112] width 7 height 6
radio input "true"
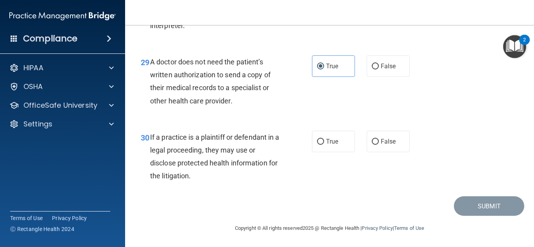
scroll to position [2130, 0]
click at [333, 146] on label "True" at bounding box center [333, 141] width 43 height 21
click at [324, 145] on input "True" at bounding box center [320, 142] width 7 height 6
radio input "true"
click at [478, 205] on button "Submit" at bounding box center [489, 207] width 70 height 20
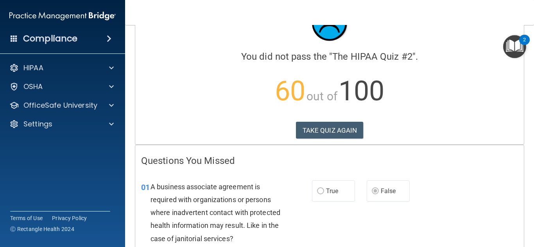
scroll to position [78, 0]
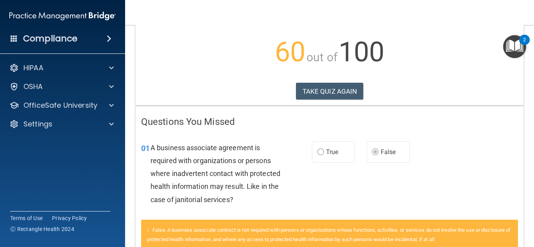
click at [217, 69] on p "60 out of 100" at bounding box center [329, 52] width 377 height 50
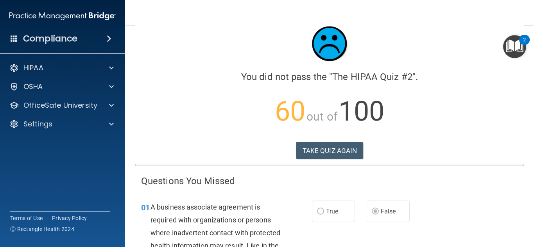
scroll to position [0, 0]
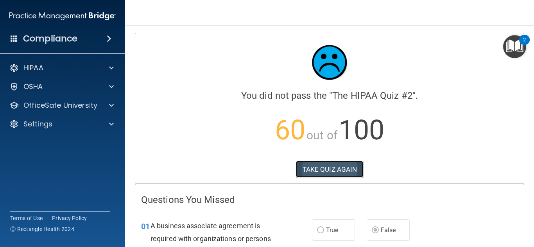
click at [306, 170] on button "TAKE QUIZ AGAIN" at bounding box center [330, 169] width 68 height 17
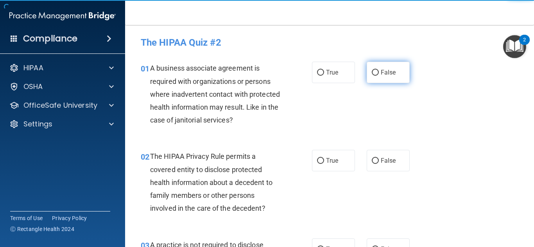
click at [396, 71] on label "False" at bounding box center [388, 72] width 43 height 21
click at [379, 71] on input "False" at bounding box center [375, 73] width 7 height 6
radio input "true"
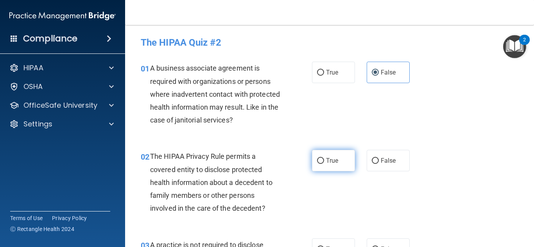
click at [328, 163] on span "True" at bounding box center [332, 160] width 12 height 7
click at [324, 163] on input "True" at bounding box center [320, 161] width 7 height 6
radio input "true"
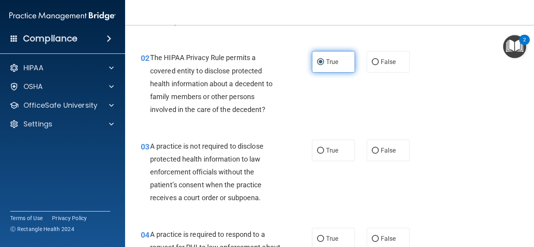
scroll to position [117, 0]
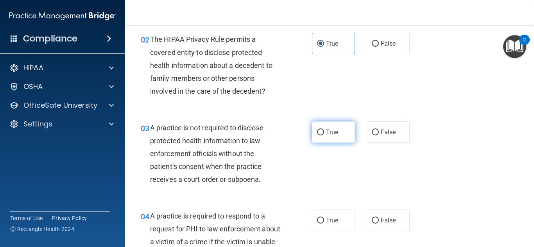
click at [319, 134] on input "True" at bounding box center [320, 133] width 7 height 6
radio input "true"
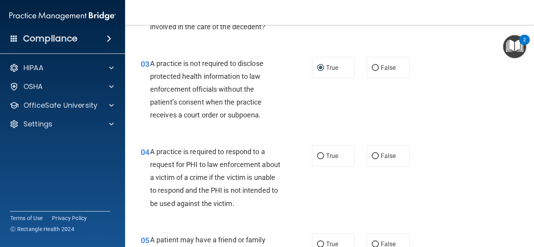
scroll to position [195, 0]
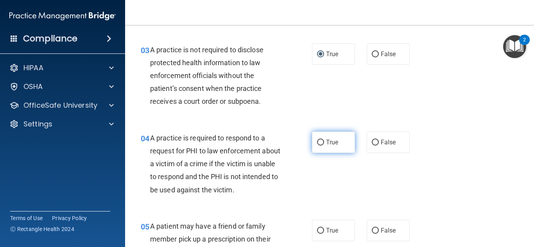
click at [318, 143] on input "True" at bounding box center [320, 143] width 7 height 6
radio input "true"
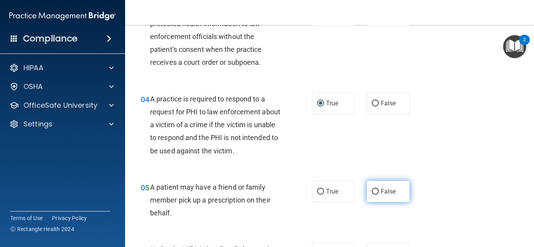
click at [381, 191] on span "False" at bounding box center [388, 191] width 15 height 7
click at [379, 191] on input "False" at bounding box center [375, 192] width 7 height 6
radio input "true"
click at [381, 191] on span "False" at bounding box center [388, 191] width 15 height 7
click at [379, 191] on input "False" at bounding box center [375, 192] width 7 height 6
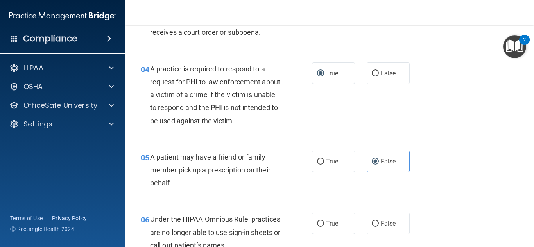
scroll to position [313, 0]
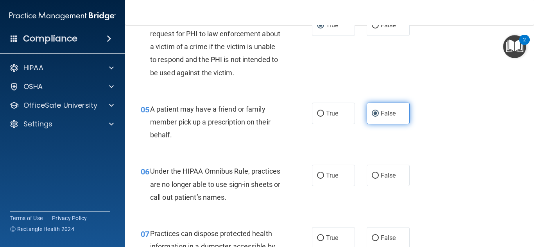
click at [372, 113] on input "False" at bounding box center [375, 114] width 7 height 6
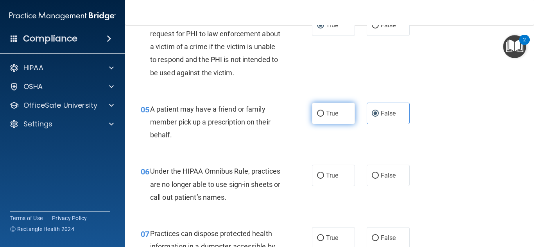
click at [326, 115] on span "True" at bounding box center [332, 113] width 12 height 7
click at [324, 115] on input "True" at bounding box center [320, 114] width 7 height 6
radio input "true"
radio input "false"
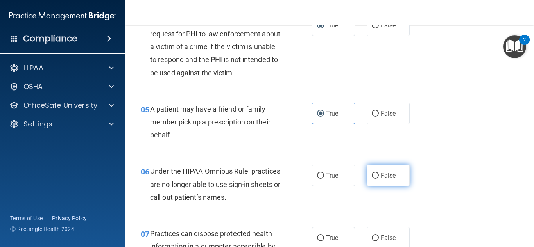
click at [373, 174] on input "False" at bounding box center [375, 176] width 7 height 6
radio input "true"
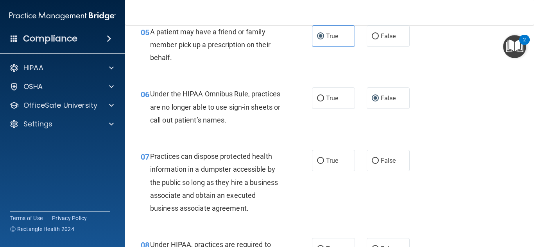
scroll to position [391, 0]
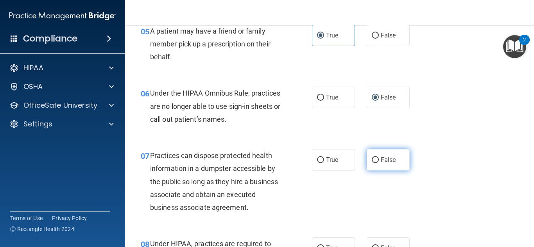
click at [372, 159] on input "False" at bounding box center [375, 161] width 7 height 6
radio input "true"
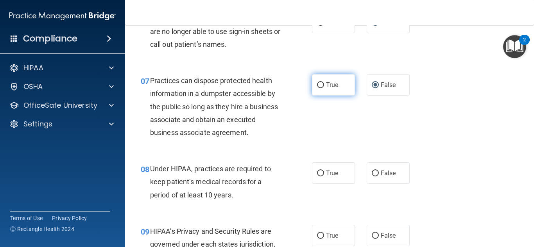
scroll to position [469, 0]
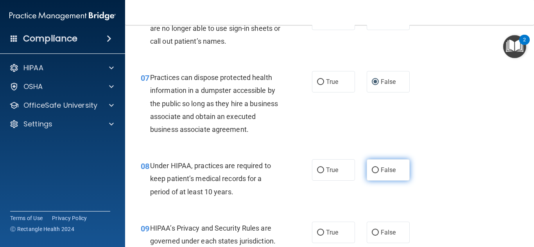
click at [381, 173] on span "False" at bounding box center [388, 170] width 15 height 7
click at [379, 173] on input "False" at bounding box center [375, 171] width 7 height 6
radio input "true"
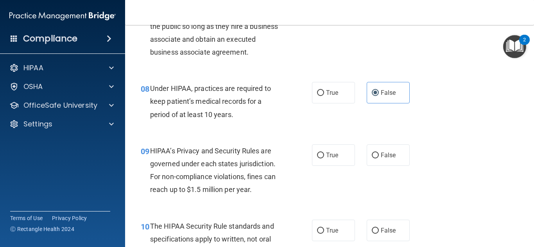
scroll to position [547, 0]
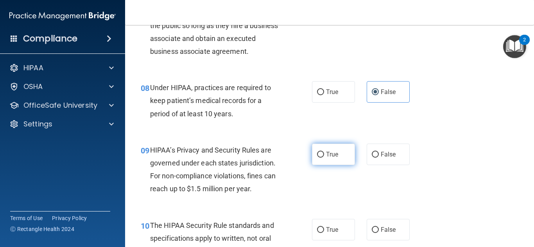
click at [326, 151] on span "True" at bounding box center [332, 154] width 12 height 7
click at [324, 152] on input "True" at bounding box center [320, 155] width 7 height 6
radio input "true"
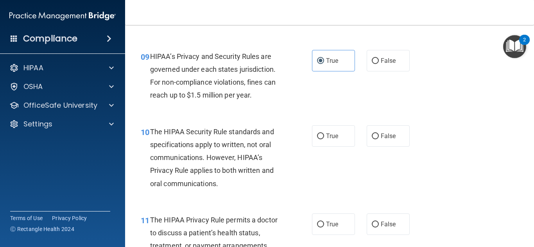
scroll to position [664, 0]
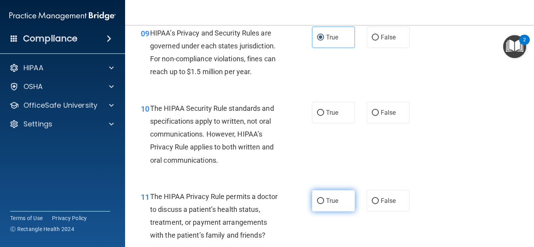
click at [323, 200] on label "True" at bounding box center [333, 200] width 43 height 21
click at [323, 200] on input "True" at bounding box center [320, 202] width 7 height 6
radio input "true"
click at [322, 199] on label "True" at bounding box center [333, 200] width 43 height 21
click at [322, 199] on input "True" at bounding box center [320, 202] width 7 height 6
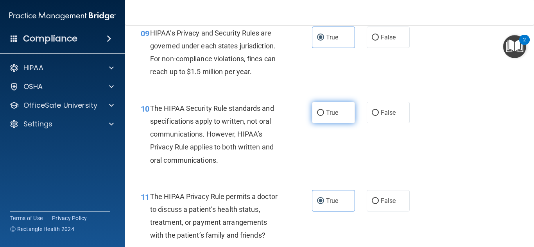
click at [320, 109] on label "True" at bounding box center [333, 112] width 43 height 21
click at [320, 110] on input "True" at bounding box center [320, 113] width 7 height 6
radio input "true"
click at [320, 111] on input "True" at bounding box center [320, 113] width 7 height 6
click at [377, 200] on label "False" at bounding box center [388, 200] width 43 height 21
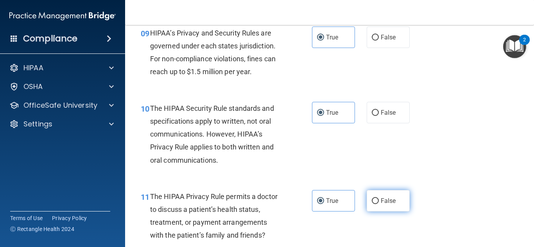
click at [377, 200] on input "False" at bounding box center [375, 202] width 7 height 6
radio input "true"
radio input "false"
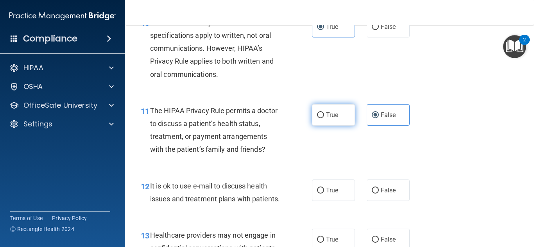
scroll to position [782, 0]
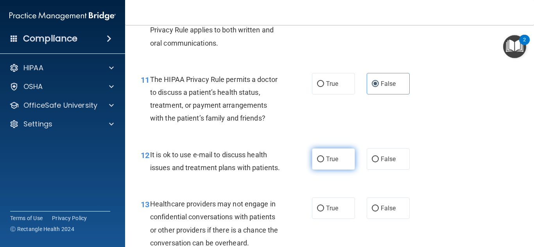
click at [317, 160] on input "True" at bounding box center [320, 160] width 7 height 6
radio input "true"
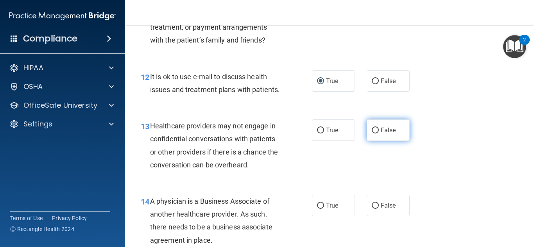
click at [383, 134] on span "False" at bounding box center [388, 130] width 15 height 7
click at [379, 134] on input "False" at bounding box center [375, 131] width 7 height 6
radio input "true"
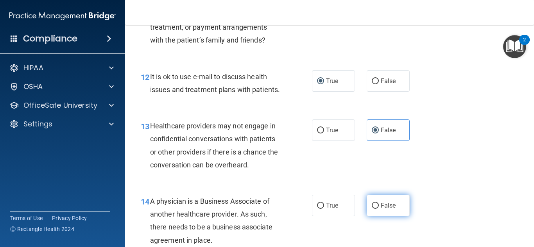
click at [372, 209] on input "False" at bounding box center [375, 206] width 7 height 6
radio input "true"
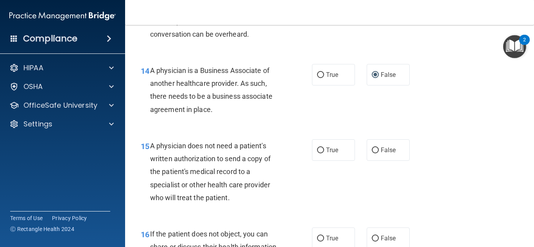
scroll to position [977, 0]
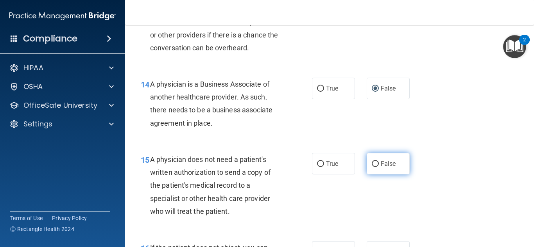
click at [383, 168] on span "False" at bounding box center [388, 163] width 15 height 7
click at [379, 167] on input "False" at bounding box center [375, 164] width 7 height 6
radio input "true"
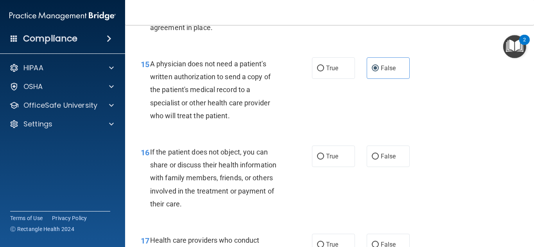
scroll to position [1094, 0]
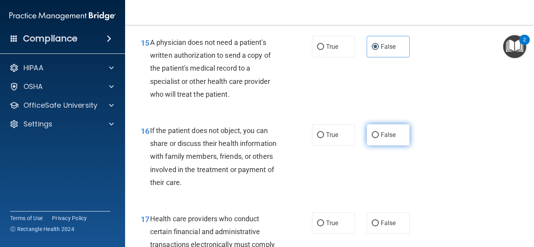
click at [373, 138] on input "False" at bounding box center [375, 135] width 7 height 6
radio input "true"
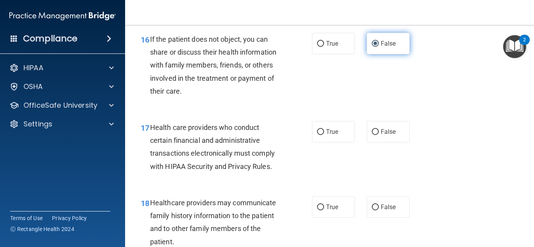
scroll to position [1212, 0]
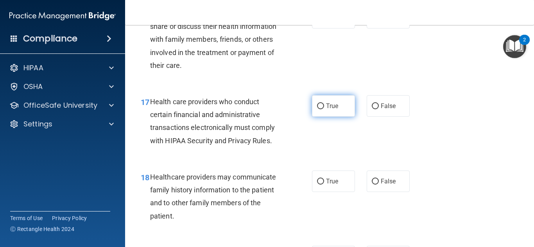
click at [337, 117] on label "True" at bounding box center [333, 105] width 43 height 21
click at [324, 109] on input "True" at bounding box center [320, 107] width 7 height 6
radio input "true"
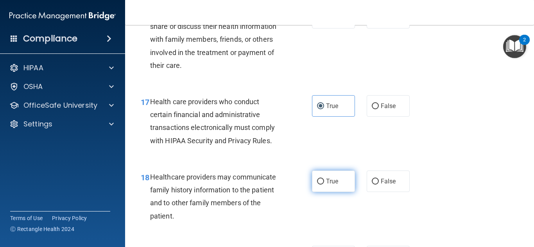
click at [327, 185] on span "True" at bounding box center [332, 181] width 12 height 7
click at [324, 185] on input "True" at bounding box center [320, 182] width 7 height 6
radio input "true"
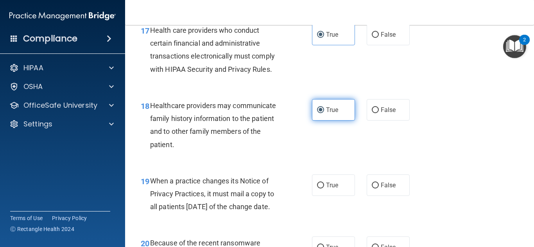
scroll to position [1329, 0]
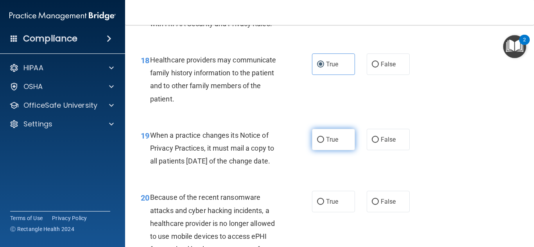
click at [337, 150] on label "True" at bounding box center [333, 139] width 43 height 21
click at [324, 143] on input "True" at bounding box center [320, 140] width 7 height 6
radio input "true"
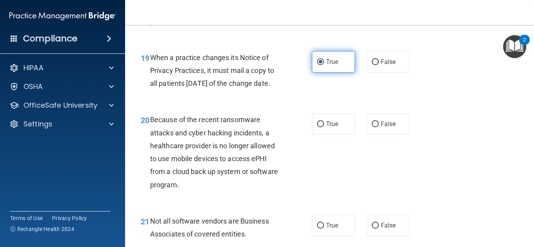
scroll to position [1407, 0]
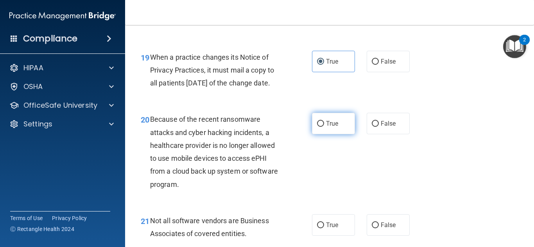
click at [333, 127] on span "True" at bounding box center [332, 123] width 12 height 7
click at [324, 127] on input "True" at bounding box center [320, 124] width 7 height 6
radio input "true"
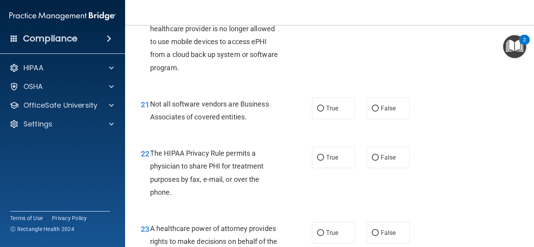
scroll to position [1524, 0]
click at [319, 111] on input "True" at bounding box center [320, 109] width 7 height 6
radio input "true"
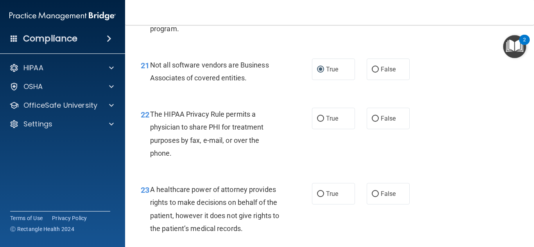
scroll to position [1563, 0]
click at [326, 122] on span "True" at bounding box center [332, 118] width 12 height 7
click at [324, 122] on input "True" at bounding box center [320, 119] width 7 height 6
radio input "true"
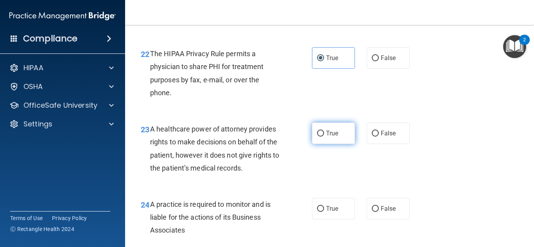
scroll to position [1642, 0]
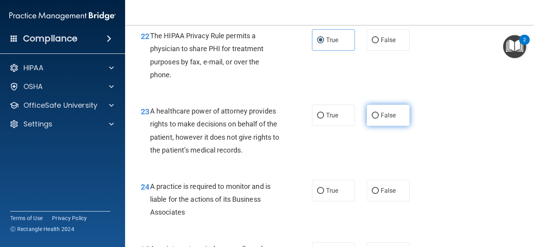
click at [376, 126] on label "False" at bounding box center [388, 115] width 43 height 21
click at [376, 119] on input "False" at bounding box center [375, 116] width 7 height 6
radio input "true"
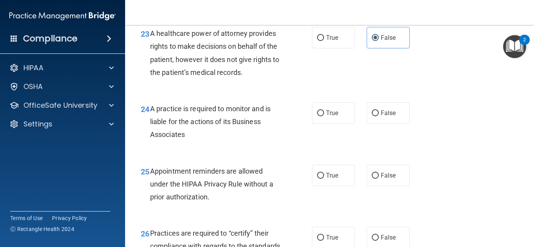
scroll to position [1720, 0]
click at [372, 116] on input "False" at bounding box center [375, 113] width 7 height 6
radio input "true"
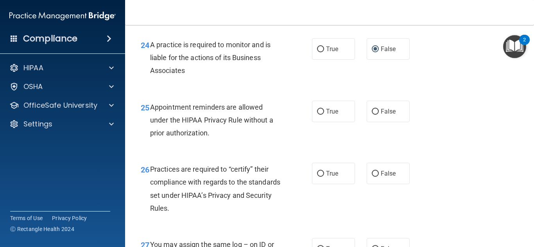
scroll to position [1798, 0]
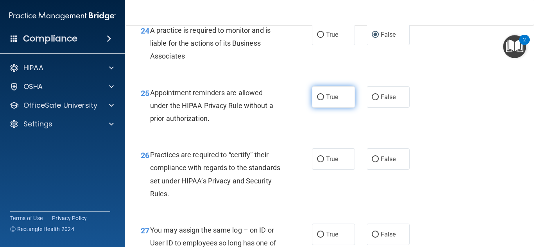
click at [329, 101] on span "True" at bounding box center [332, 96] width 12 height 7
click at [324, 100] on input "True" at bounding box center [320, 98] width 7 height 6
radio input "true"
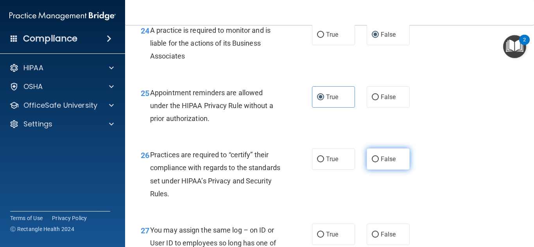
click at [376, 170] on label "False" at bounding box center [388, 159] width 43 height 21
click at [376, 163] on input "False" at bounding box center [375, 160] width 7 height 6
radio input "true"
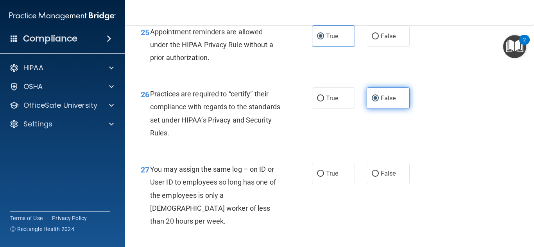
scroll to position [1993, 0]
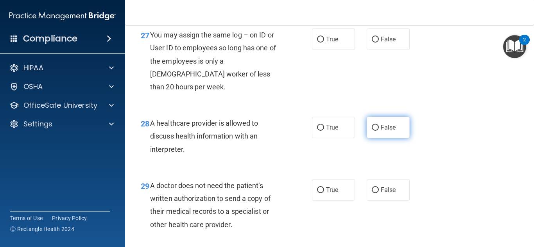
click at [385, 136] on label "False" at bounding box center [388, 127] width 43 height 21
click at [379, 131] on input "False" at bounding box center [375, 128] width 7 height 6
radio input "true"
click at [385, 136] on label "False" at bounding box center [388, 127] width 43 height 21
click at [379, 131] on input "False" at bounding box center [375, 128] width 7 height 6
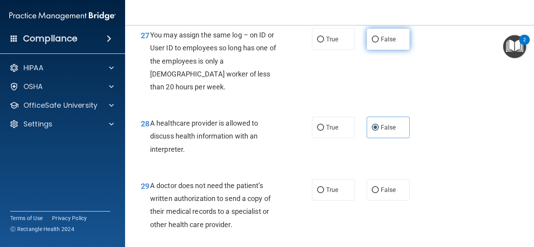
click at [372, 43] on input "False" at bounding box center [375, 40] width 7 height 6
radio input "true"
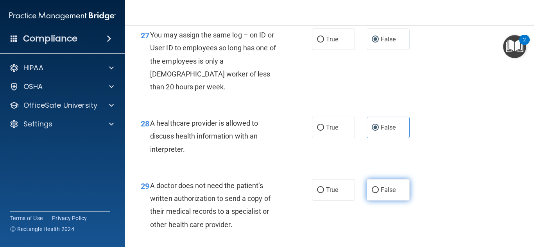
click at [373, 193] on input "False" at bounding box center [375, 191] width 7 height 6
radio input "true"
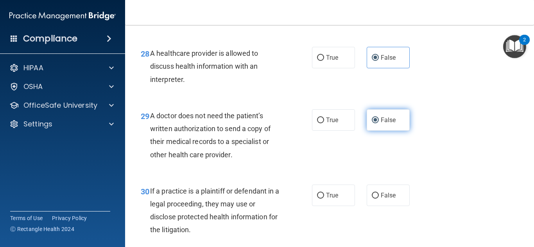
scroll to position [2071, 0]
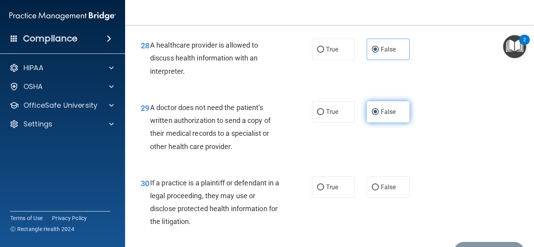
click at [373, 191] on input "False" at bounding box center [375, 188] width 7 height 6
radio input "true"
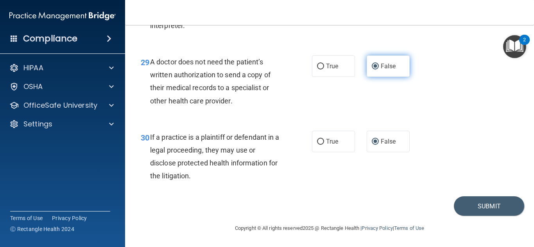
scroll to position [2130, 0]
click at [478, 206] on button "Submit" at bounding box center [489, 207] width 70 height 20
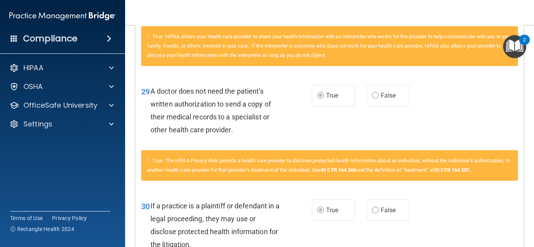
scroll to position [1262, 0]
